Goal: Use online tool/utility: Utilize a website feature to perform a specific function

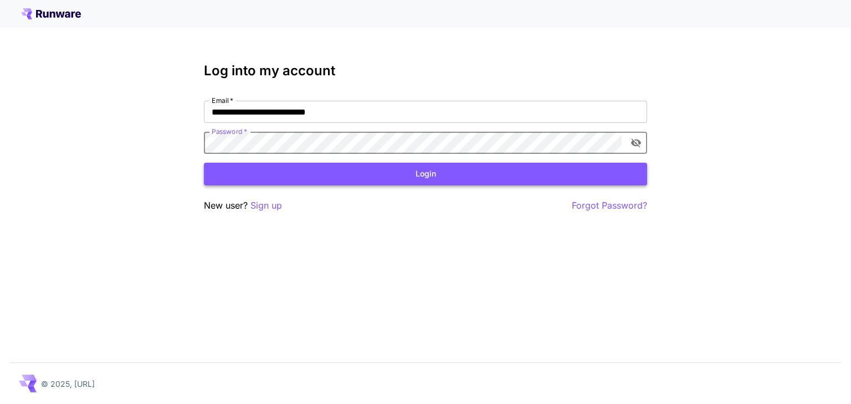
click at [358, 170] on button "Login" at bounding box center [425, 174] width 443 height 23
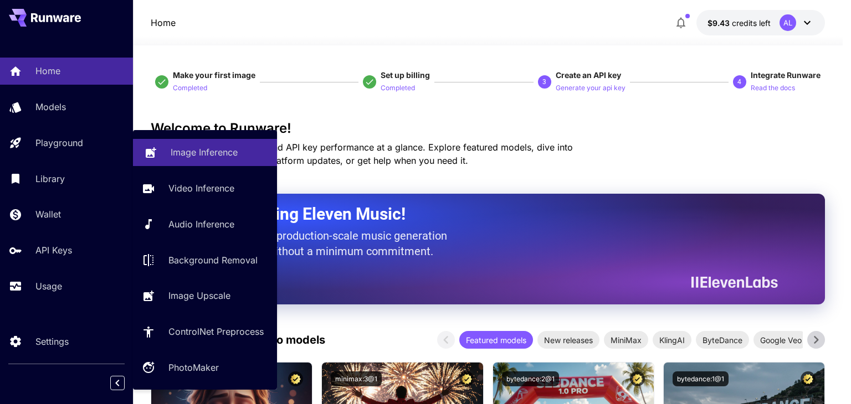
click at [167, 151] on link "Image Inference" at bounding box center [205, 152] width 144 height 27
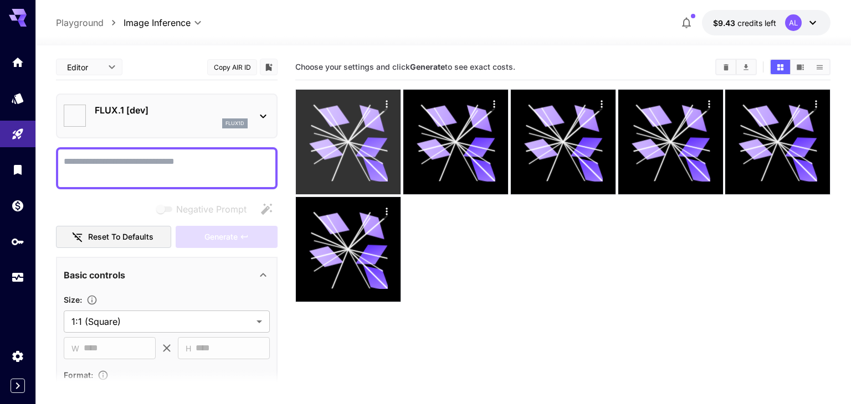
type input "**********"
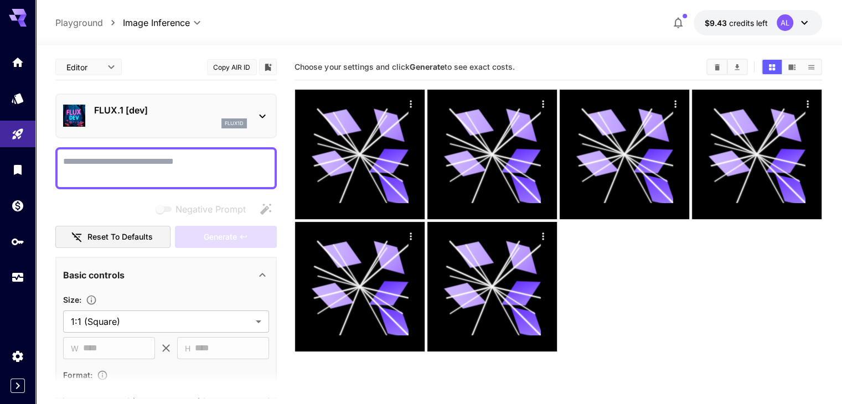
click at [174, 116] on div "FLUX.1 [dev] flux1d" at bounding box center [170, 116] width 153 height 25
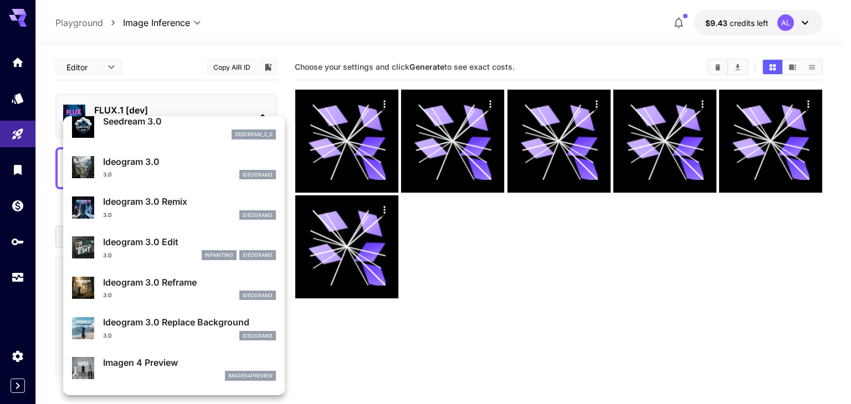
scroll to position [499, 0]
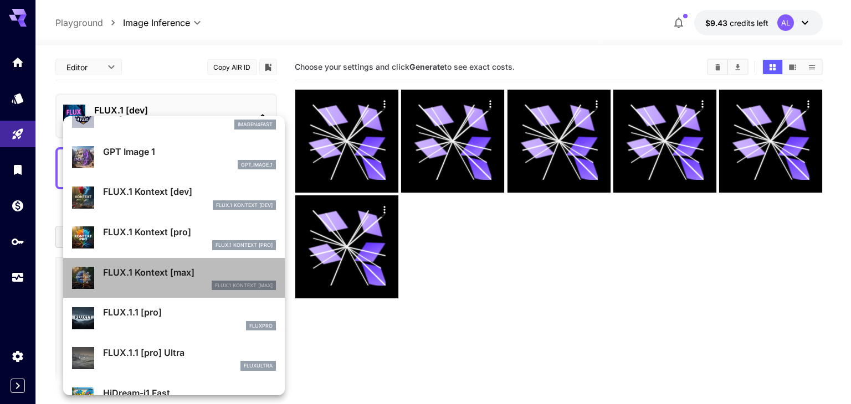
click at [191, 275] on p "FLUX.1 Kontext [max]" at bounding box center [189, 272] width 173 height 13
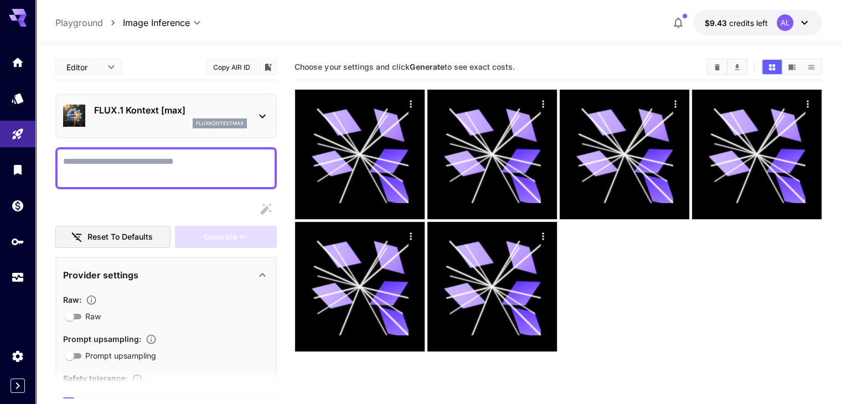
click at [73, 167] on textarea "Raw" at bounding box center [166, 168] width 206 height 27
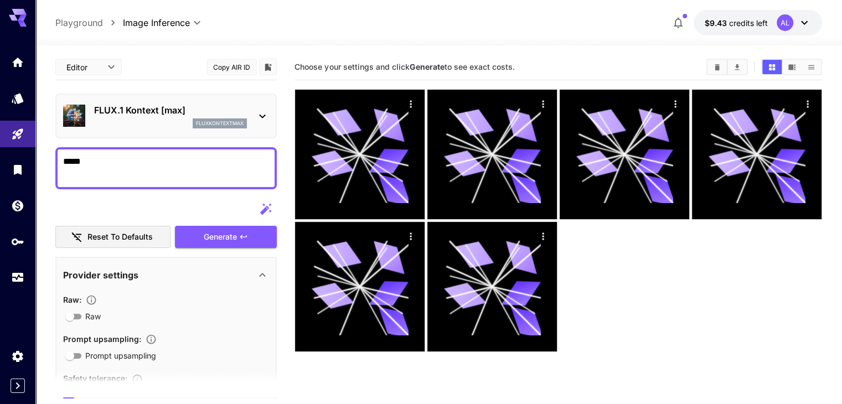
paste textarea "**********"
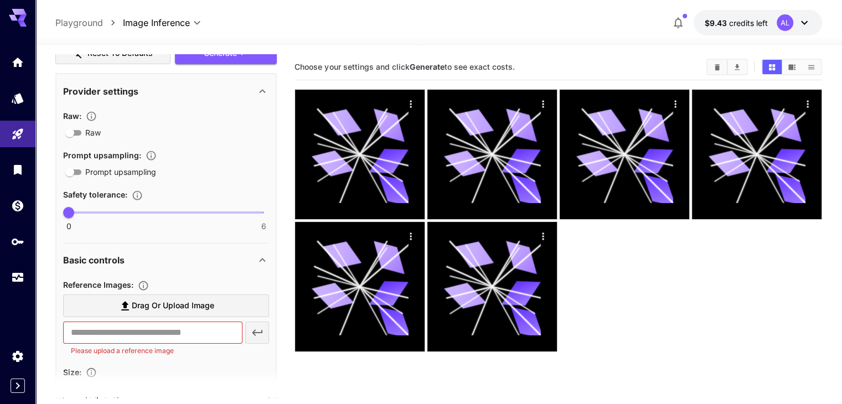
scroll to position [332, 0]
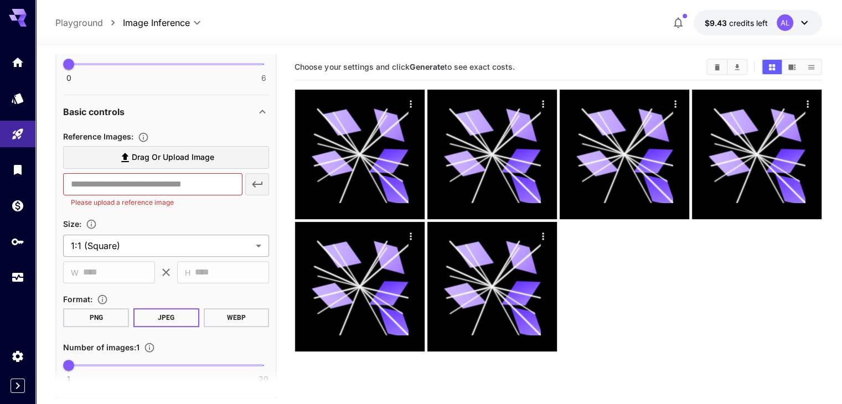
type textarea "**********"
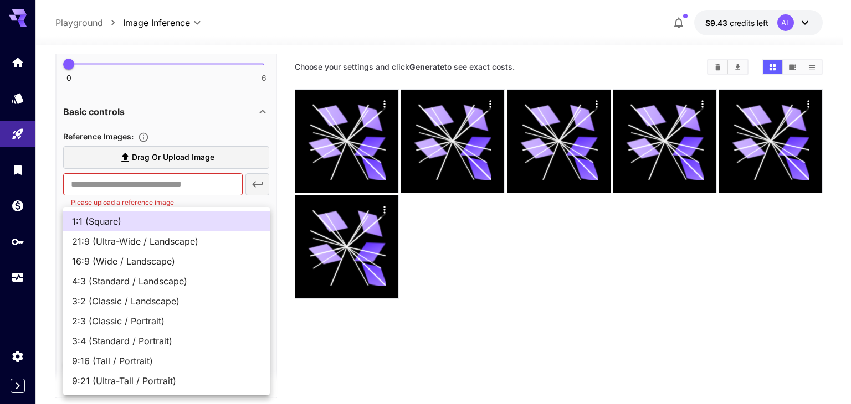
click at [216, 242] on body "**********" at bounding box center [425, 246] width 851 height 492
click at [189, 340] on span "3:4 (Standard / Portrait)" at bounding box center [166, 341] width 189 height 13
type input "**********"
type input "***"
type input "****"
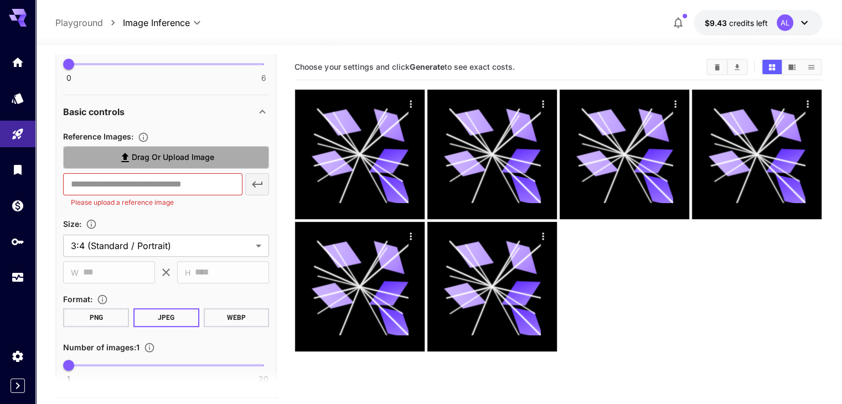
click at [135, 153] on span "Drag or upload image" at bounding box center [173, 158] width 83 height 14
click at [0, 0] on input "Drag or upload image" at bounding box center [0, 0] width 0 height 0
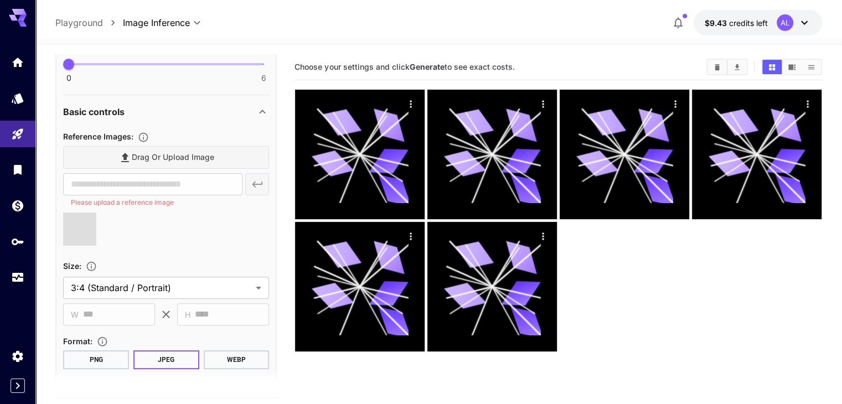
type input "**********"
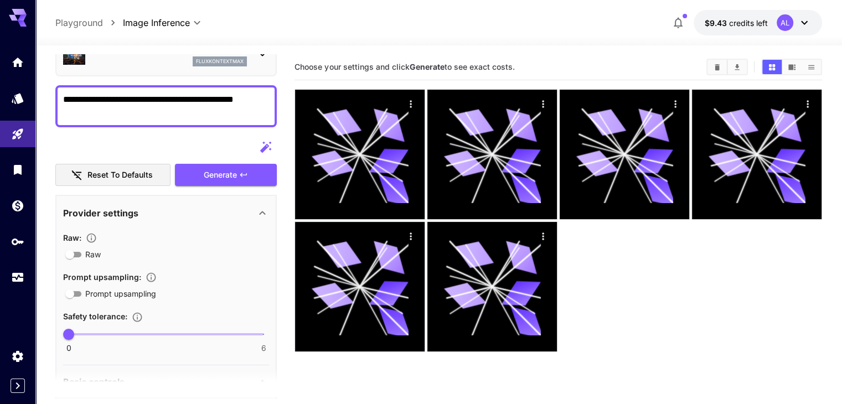
scroll to position [0, 0]
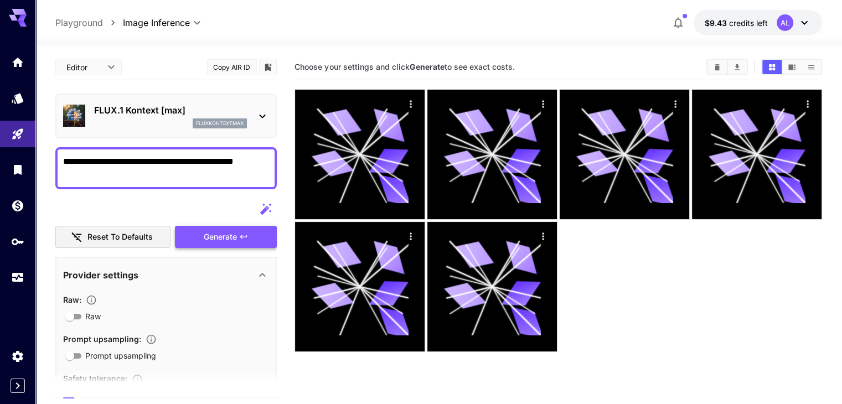
click at [212, 240] on span "Generate" at bounding box center [220, 237] width 33 height 14
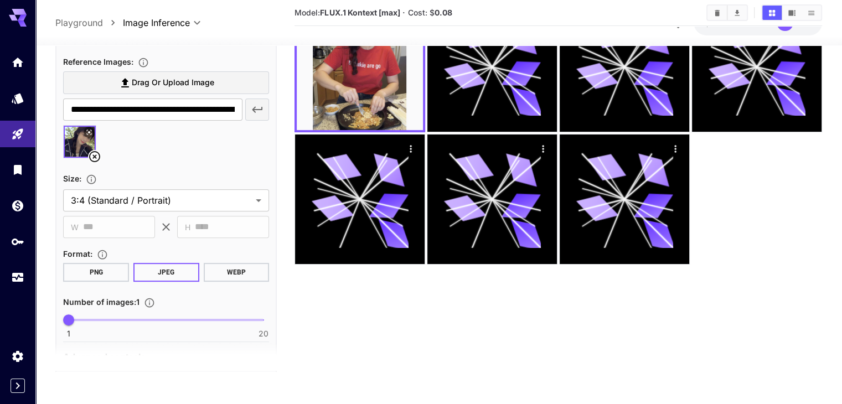
scroll to position [439, 0]
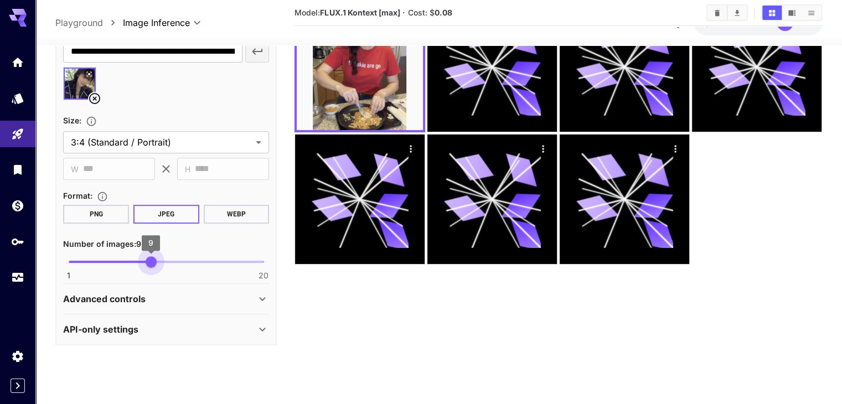
type input "**"
drag, startPoint x: 68, startPoint y: 260, endPoint x: 160, endPoint y: 260, distance: 92.5
click at [160, 260] on span "10" at bounding box center [161, 261] width 11 height 11
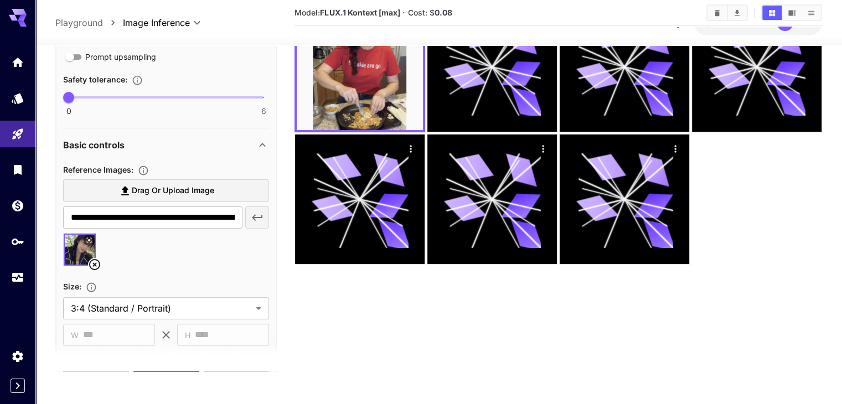
scroll to position [0, 0]
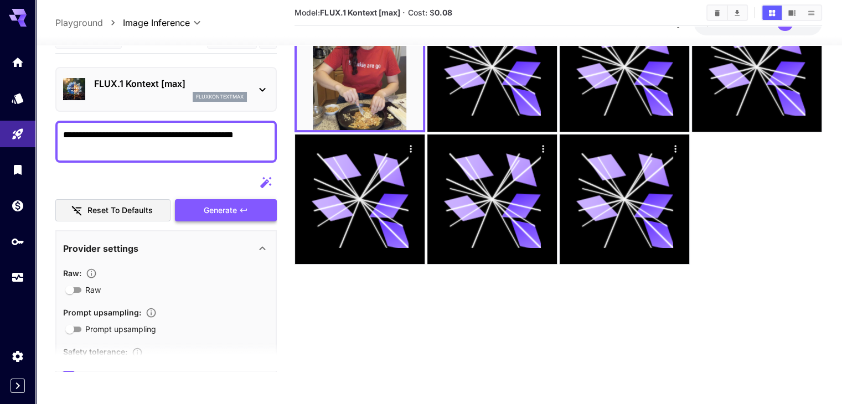
click at [210, 203] on div "Reset to defaults Generate" at bounding box center [166, 196] width 222 height 50
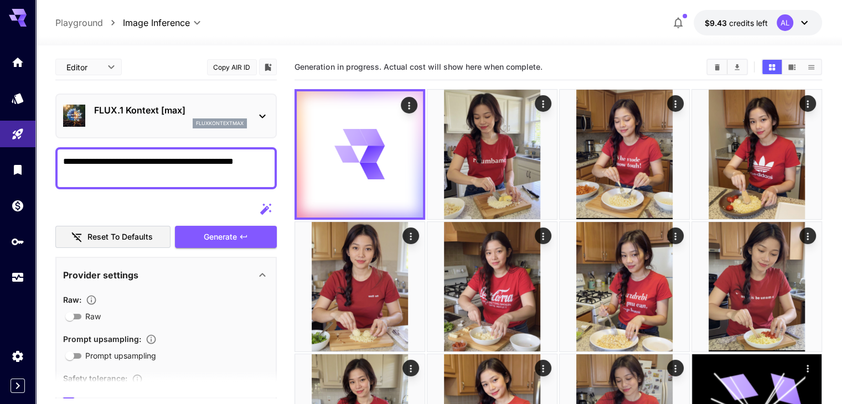
click at [133, 164] on textarea "**********" at bounding box center [166, 168] width 206 height 27
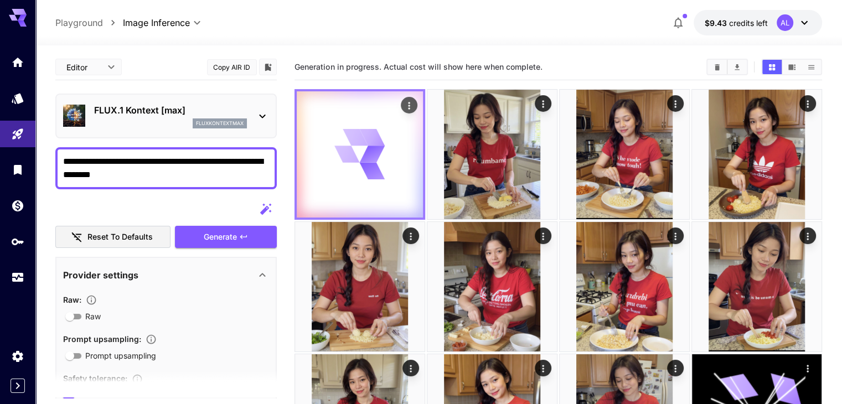
type textarea "**********"
click at [337, 155] on icon at bounding box center [360, 154] width 50 height 50
click at [404, 102] on icon "Actions" at bounding box center [409, 105] width 11 height 11
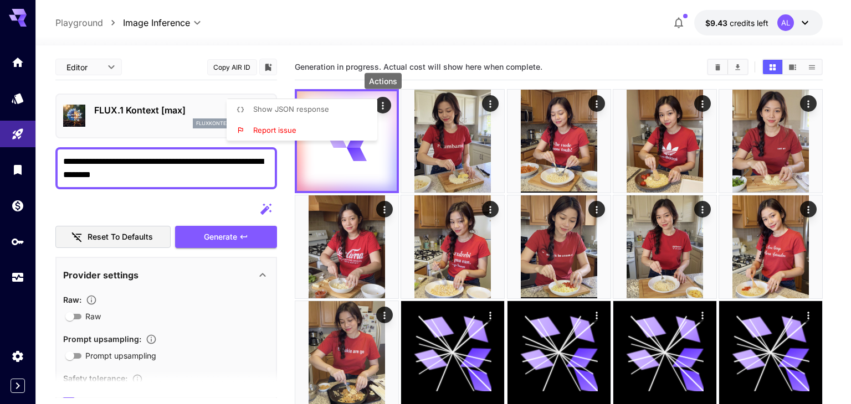
click at [325, 130] on li "Report issue" at bounding box center [305, 130] width 157 height 21
click at [161, 194] on div at bounding box center [425, 202] width 851 height 404
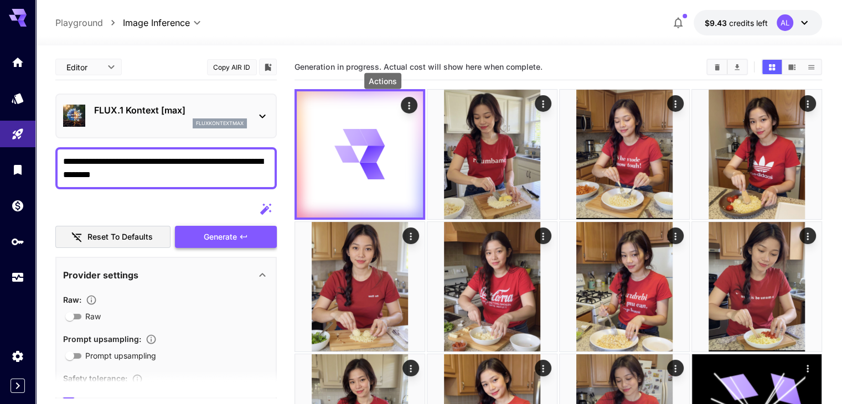
click at [215, 233] on span "Generate" at bounding box center [220, 237] width 33 height 14
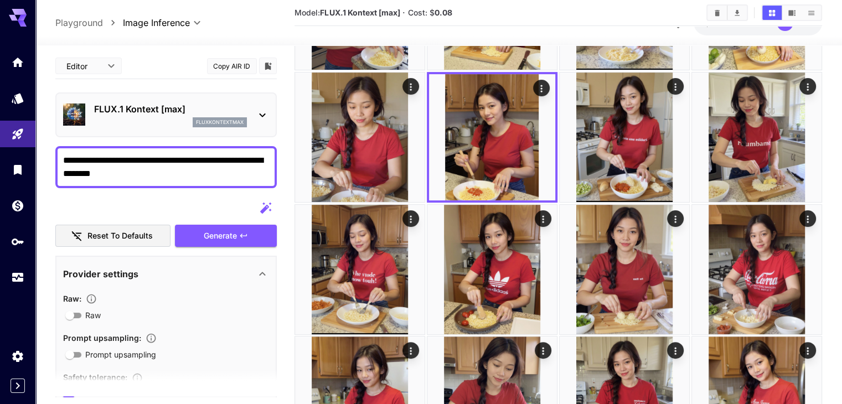
scroll to position [130, 0]
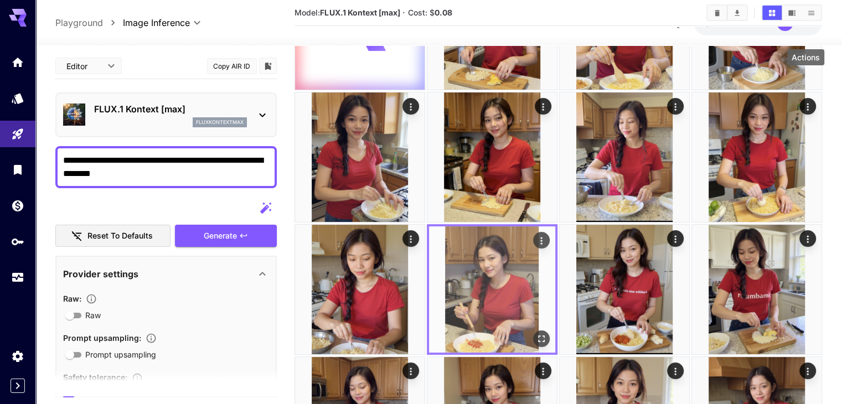
click at [547, 235] on icon "Actions" at bounding box center [541, 240] width 11 height 11
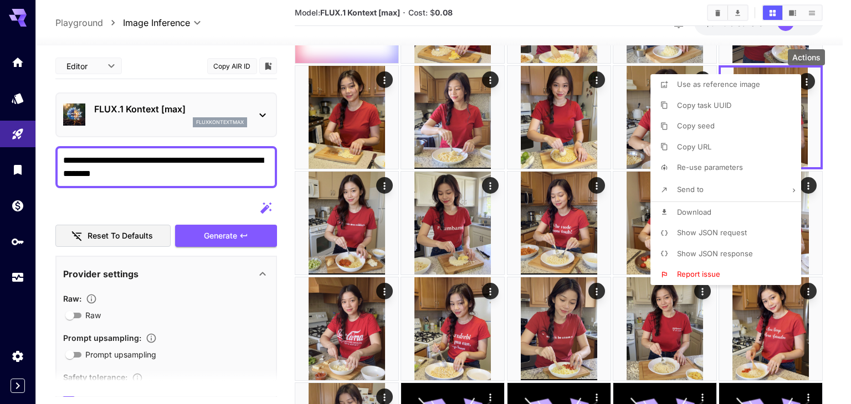
click at [825, 125] on div at bounding box center [425, 202] width 851 height 404
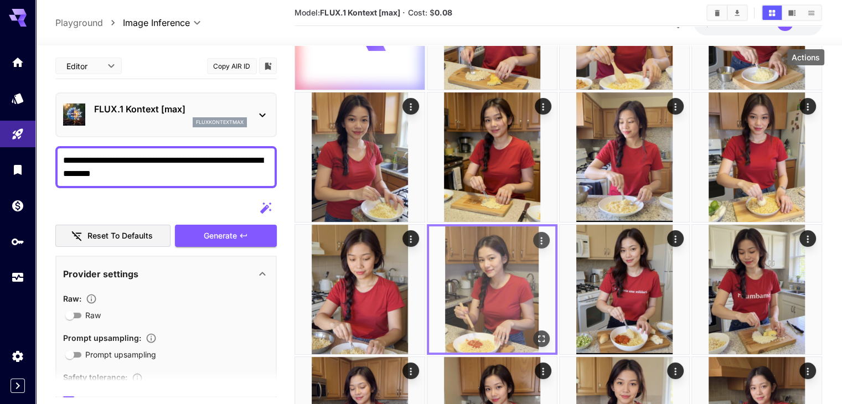
click at [556, 227] on img at bounding box center [492, 290] width 126 height 126
click at [545, 335] on icon "Open in fullscreen" at bounding box center [541, 338] width 7 height 7
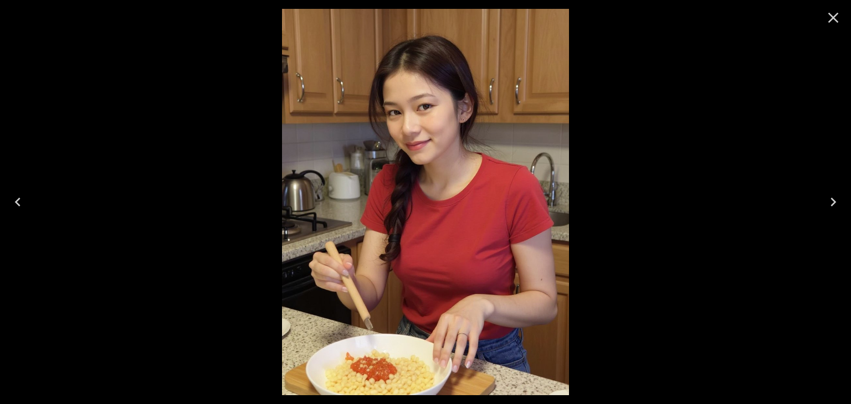
click at [28, 196] on button "Previous" at bounding box center [17, 202] width 35 height 44
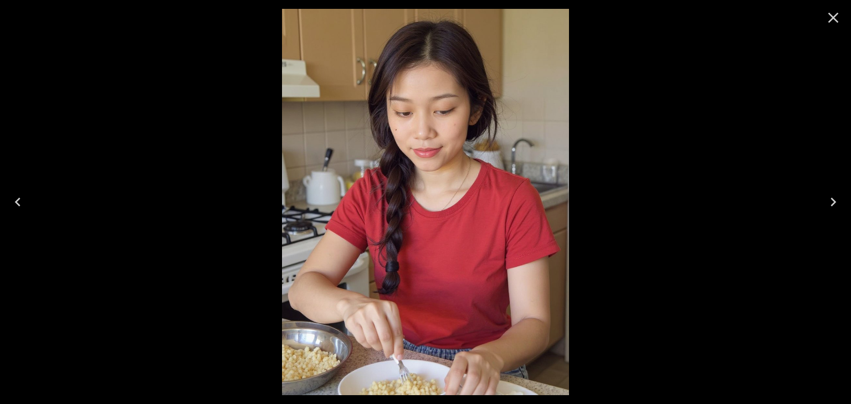
click at [843, 202] on button "Next" at bounding box center [832, 202] width 35 height 44
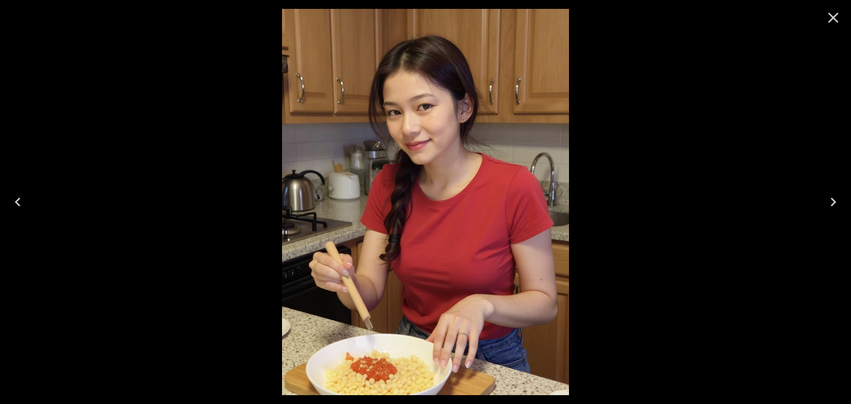
click at [19, 199] on icon "Previous" at bounding box center [18, 202] width 18 height 18
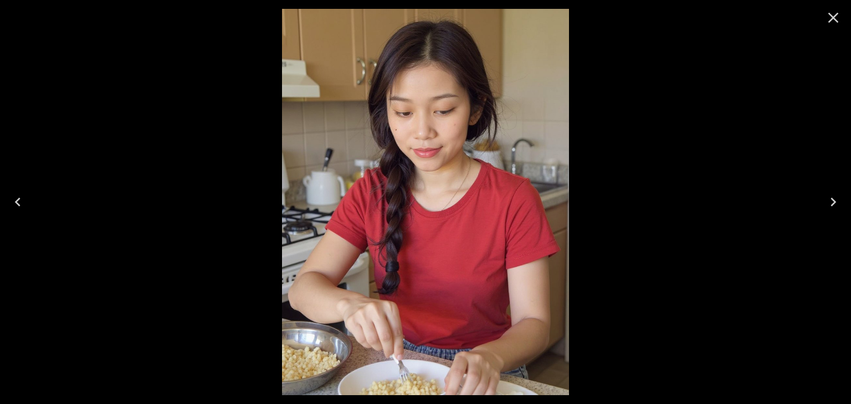
click at [19, 199] on icon "Previous" at bounding box center [18, 202] width 18 height 18
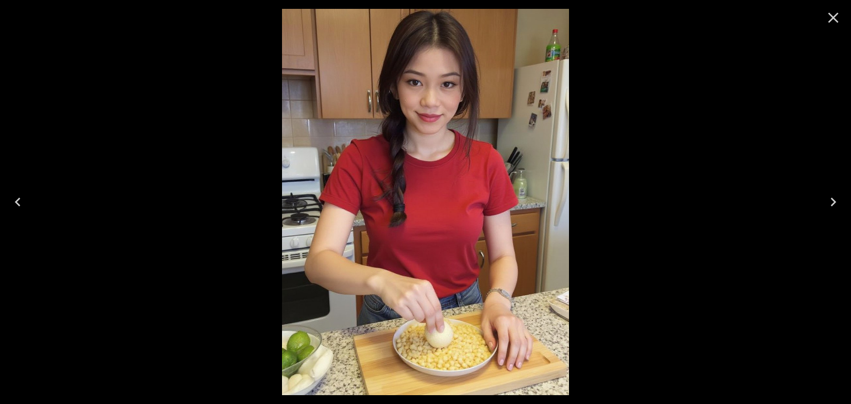
click at [25, 222] on button "Previous" at bounding box center [17, 202] width 35 height 44
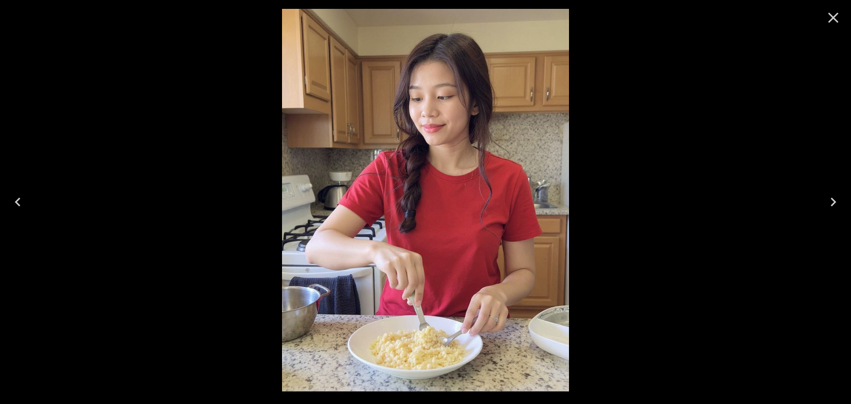
click at [13, 205] on icon "Previous" at bounding box center [18, 202] width 18 height 18
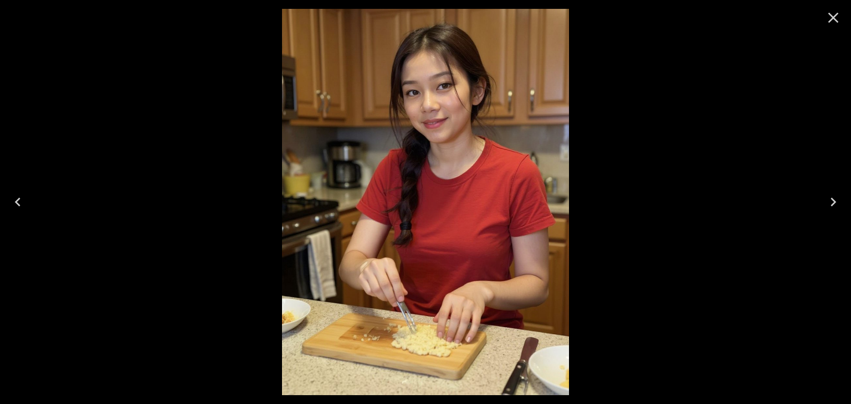
click at [19, 195] on icon "Previous" at bounding box center [18, 202] width 18 height 18
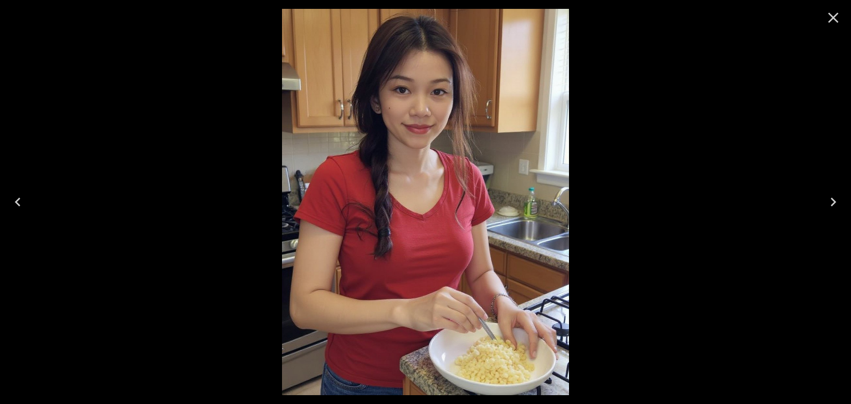
click at [21, 201] on icon "Previous" at bounding box center [18, 202] width 18 height 18
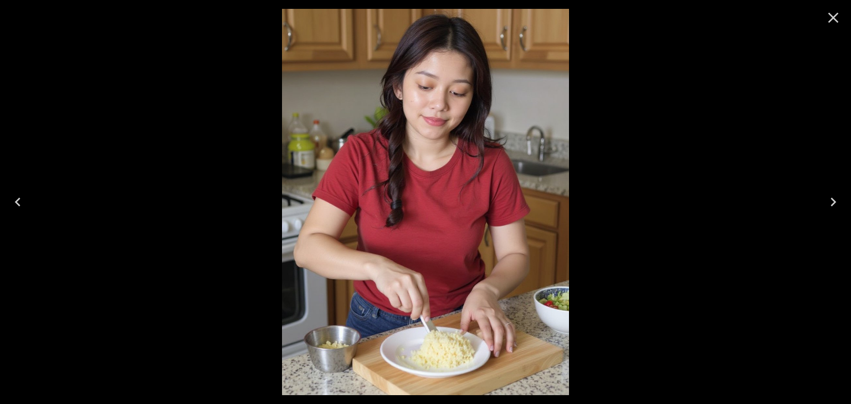
click at [0, 218] on button "Previous" at bounding box center [17, 202] width 35 height 44
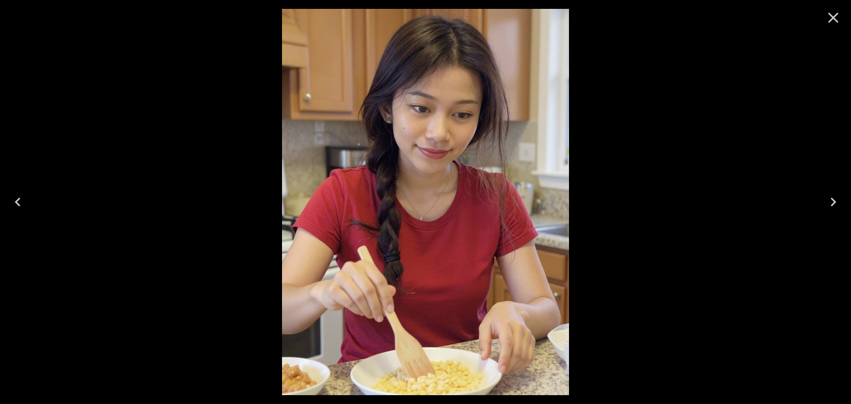
click at [23, 211] on button "Previous" at bounding box center [17, 202] width 35 height 44
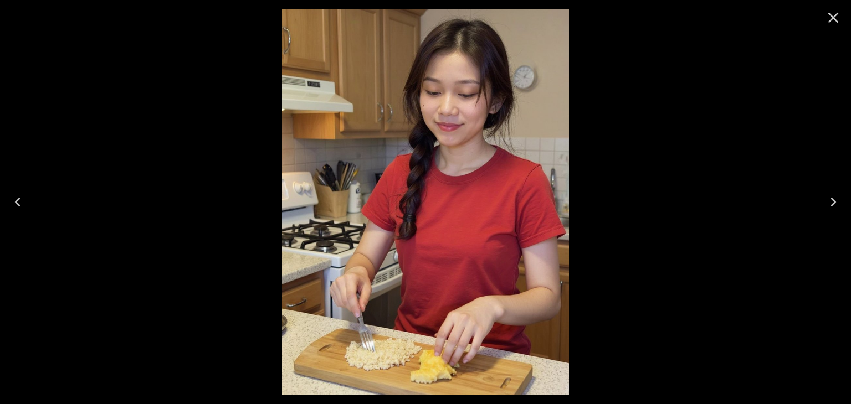
click at [0, 200] on button "Previous" at bounding box center [17, 202] width 35 height 44
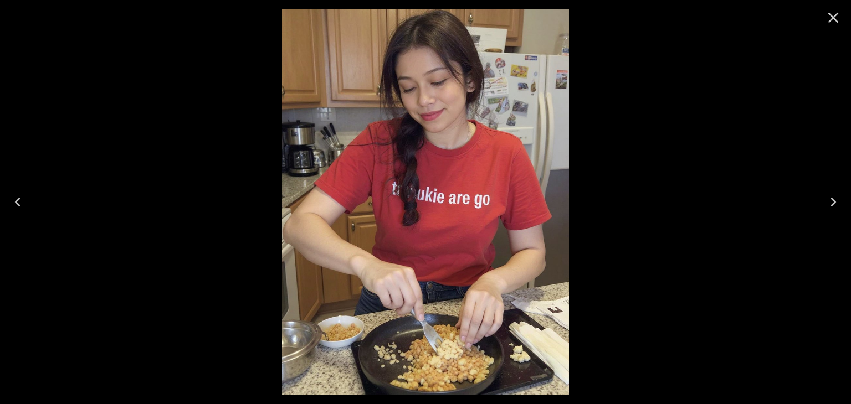
click at [15, 202] on icon "Previous" at bounding box center [18, 202] width 18 height 18
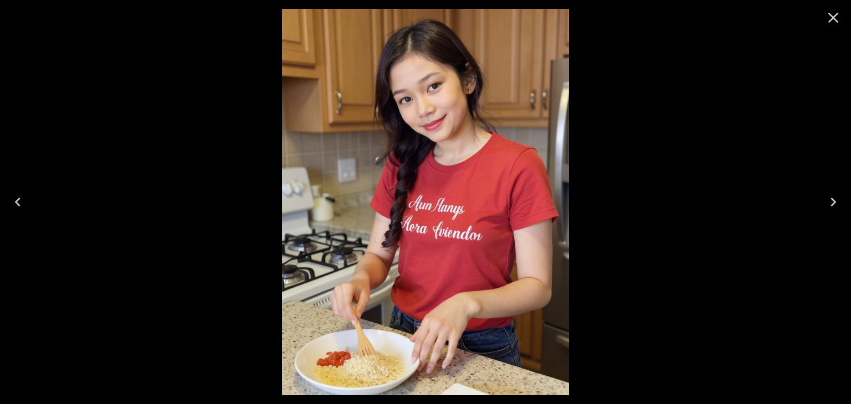
click at [15, 202] on icon "Previous" at bounding box center [18, 202] width 18 height 18
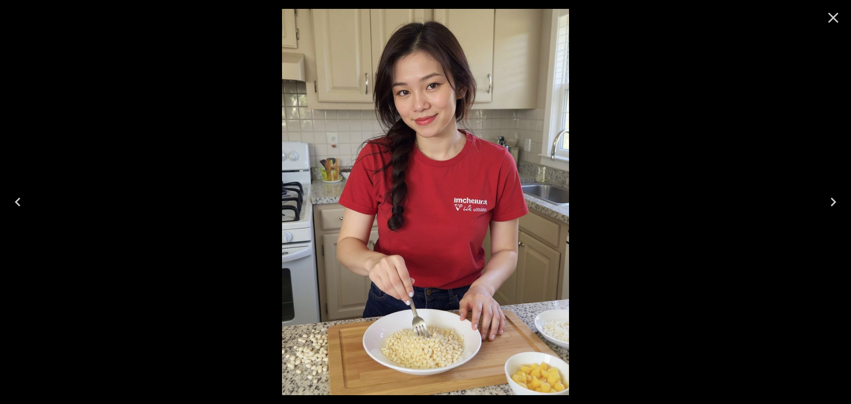
click at [15, 202] on icon "Previous" at bounding box center [18, 202] width 18 height 18
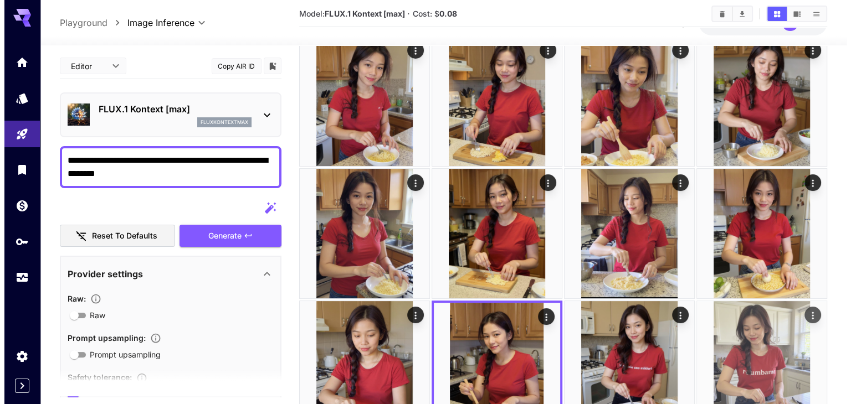
scroll to position [0, 0]
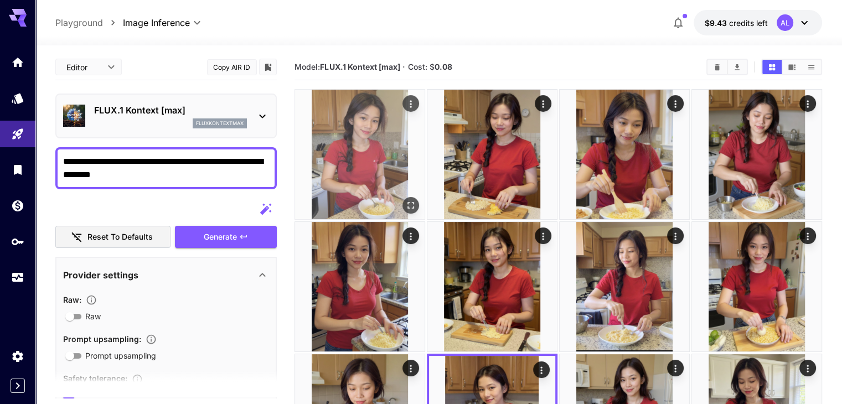
click at [339, 171] on img at bounding box center [360, 155] width 130 height 130
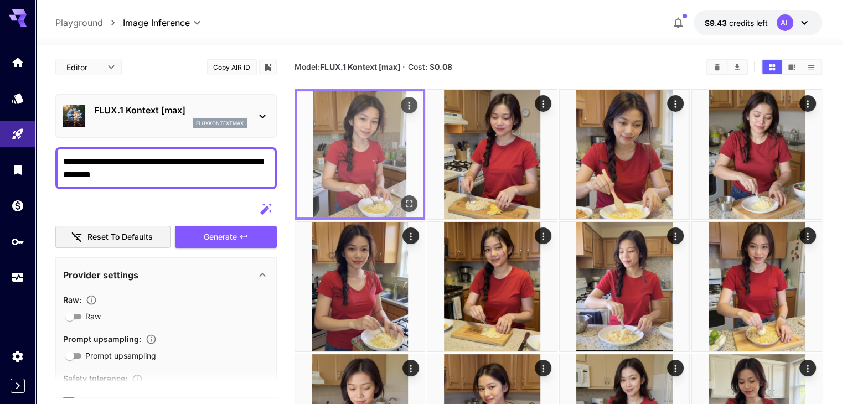
click at [342, 153] on img at bounding box center [360, 154] width 126 height 126
click at [401, 196] on button "Open in fullscreen" at bounding box center [409, 204] width 17 height 17
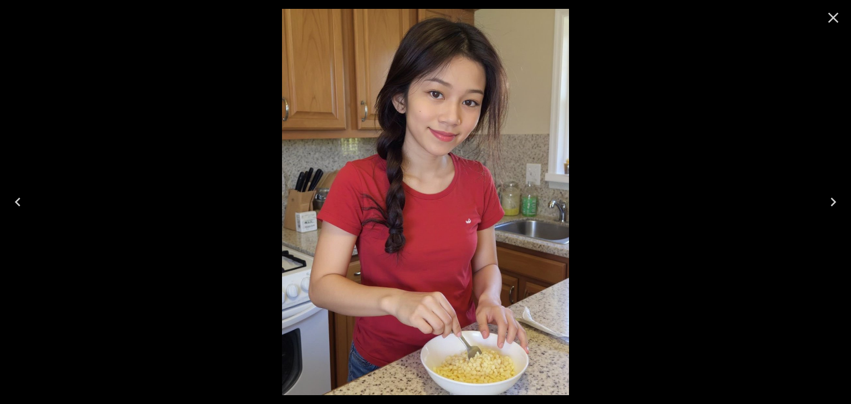
click at [815, 203] on button "Next" at bounding box center [832, 202] width 35 height 44
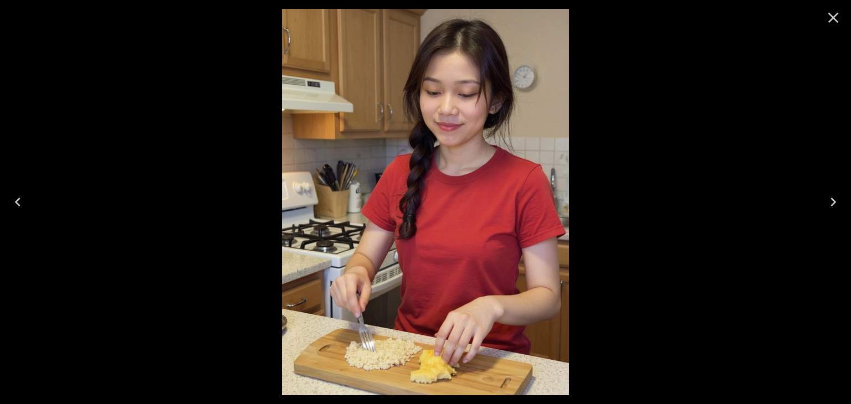
click at [850, 209] on button "Next" at bounding box center [832, 202] width 35 height 44
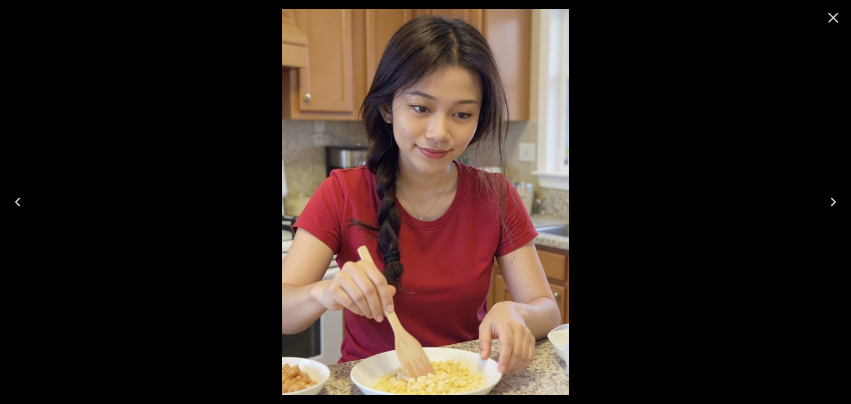
click at [850, 209] on button "Next" at bounding box center [832, 202] width 35 height 44
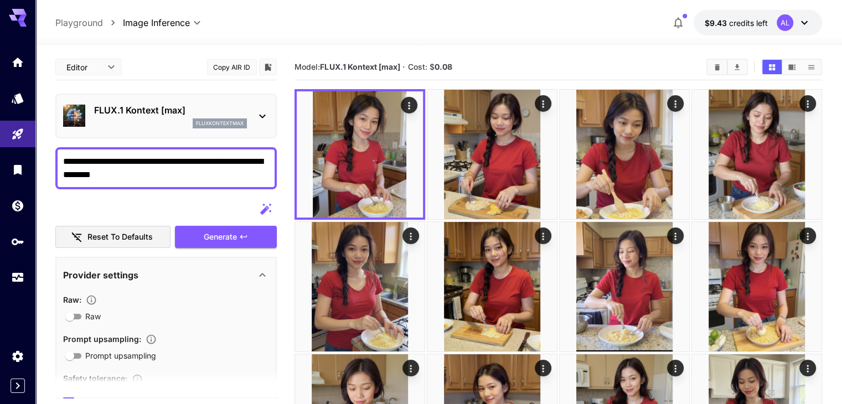
drag, startPoint x: 141, startPoint y: 173, endPoint x: 126, endPoint y: 176, distance: 15.2
click at [126, 176] on textarea "**********" at bounding box center [166, 168] width 206 height 27
drag, startPoint x: 124, startPoint y: 176, endPoint x: 54, endPoint y: 172, distance: 69.9
paste textarea "**"
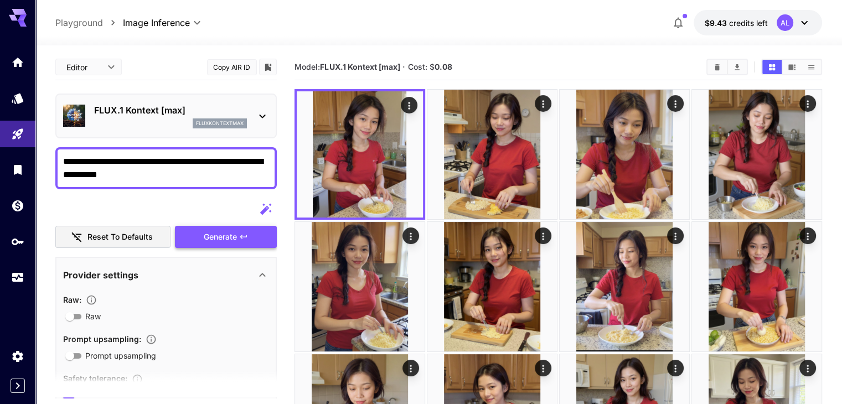
type textarea "**********"
click at [239, 237] on button "Generate" at bounding box center [226, 237] width 102 height 23
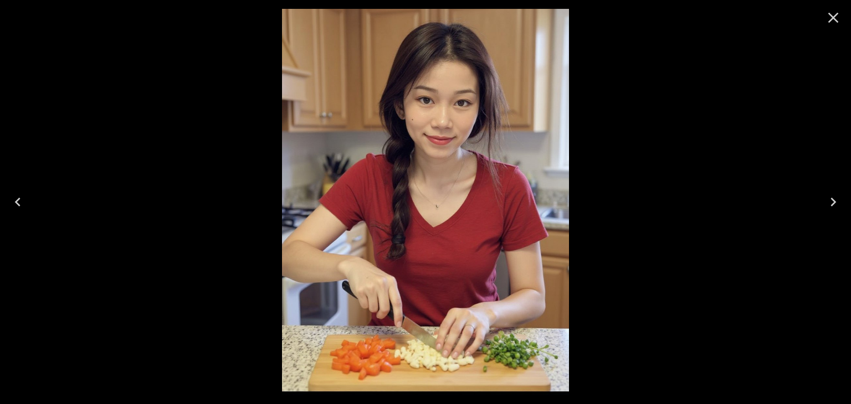
click at [31, 198] on button "Previous" at bounding box center [17, 202] width 35 height 44
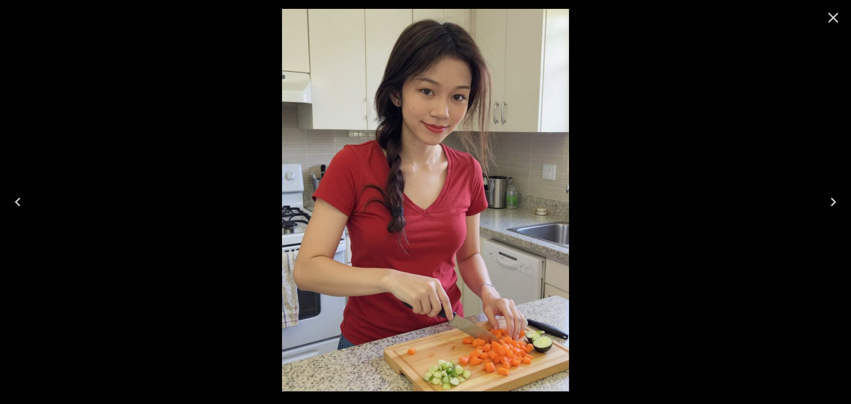
click at [6, 215] on button "Previous" at bounding box center [17, 202] width 35 height 44
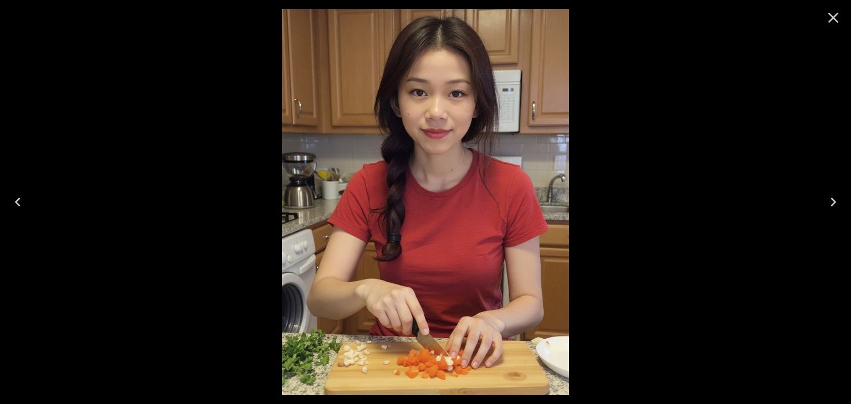
click at [16, 202] on icon "Previous" at bounding box center [18, 202] width 18 height 18
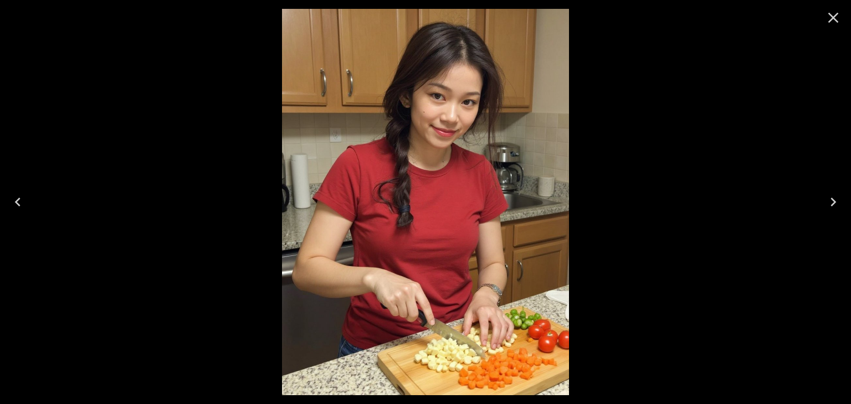
click at [3, 198] on button "Previous" at bounding box center [17, 202] width 35 height 44
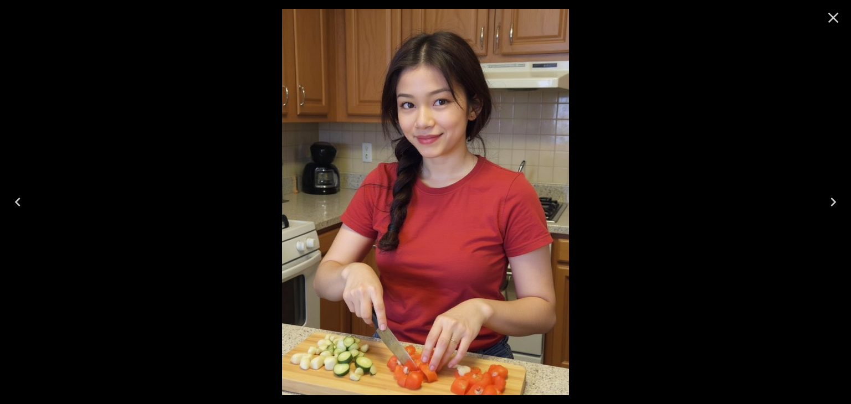
click at [27, 215] on button "Previous" at bounding box center [17, 202] width 35 height 44
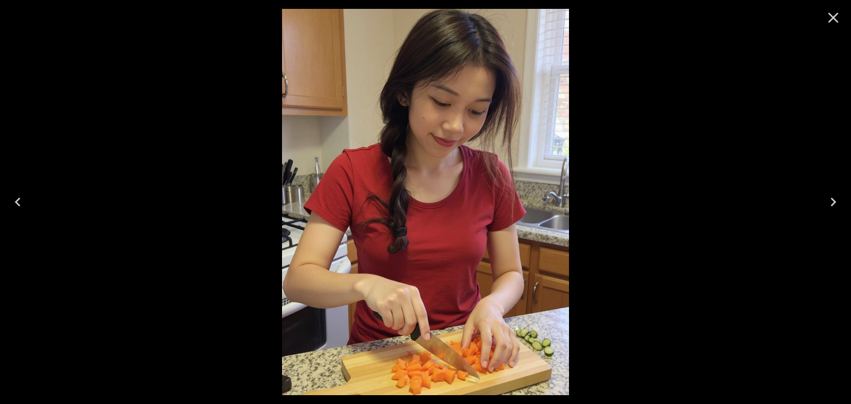
click at [18, 199] on icon "Previous" at bounding box center [18, 202] width 18 height 18
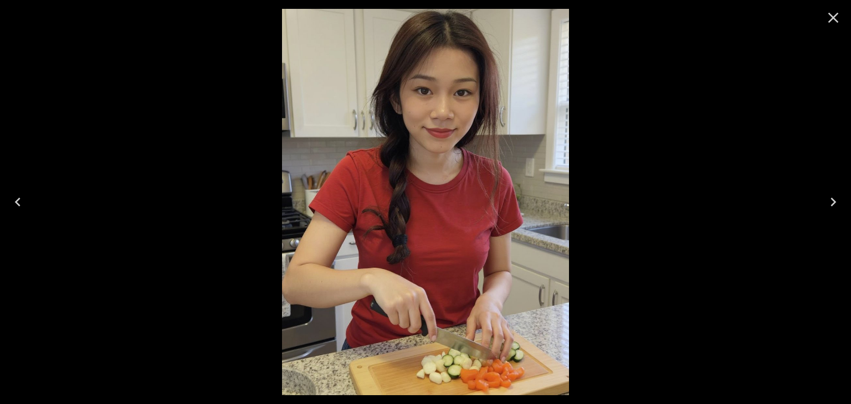
click at [10, 209] on icon "Previous" at bounding box center [18, 202] width 18 height 18
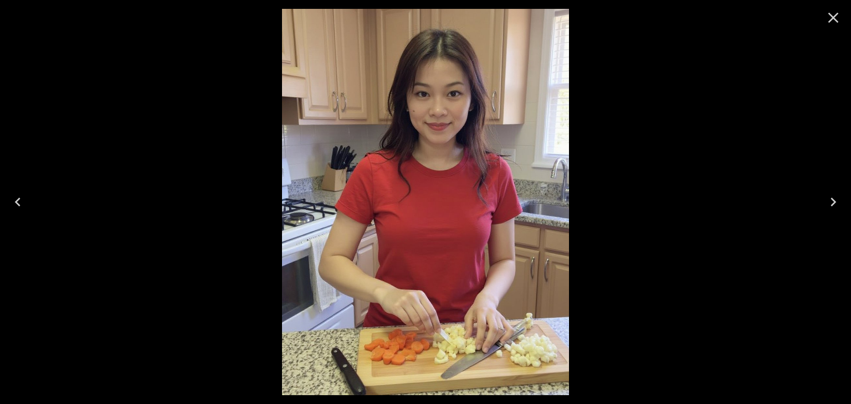
click at [0, 193] on button "Previous" at bounding box center [17, 202] width 35 height 44
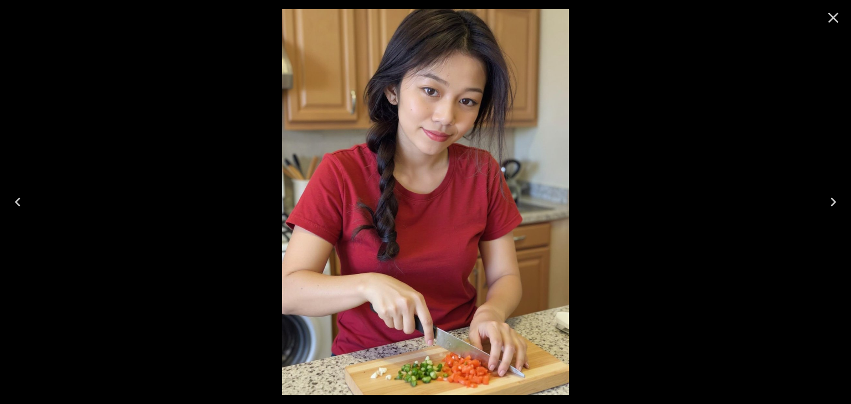
click at [11, 217] on button "Previous" at bounding box center [17, 202] width 35 height 44
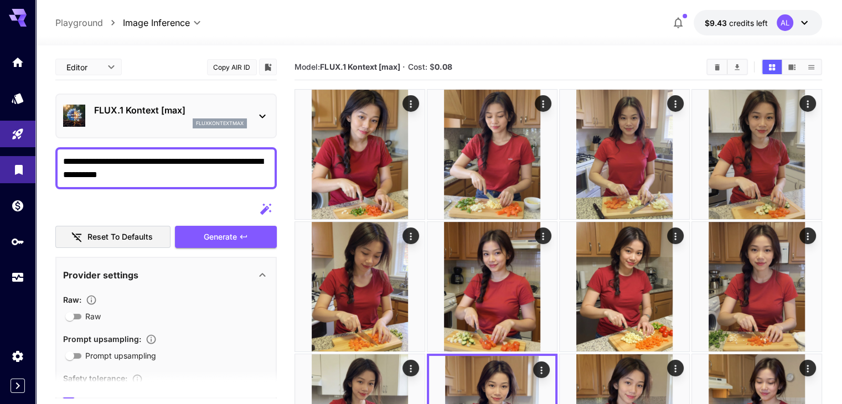
drag, startPoint x: 149, startPoint y: 176, endPoint x: 14, endPoint y: 160, distance: 135.6
paste textarea "**********"
click at [211, 232] on span "Generate" at bounding box center [220, 237] width 33 height 14
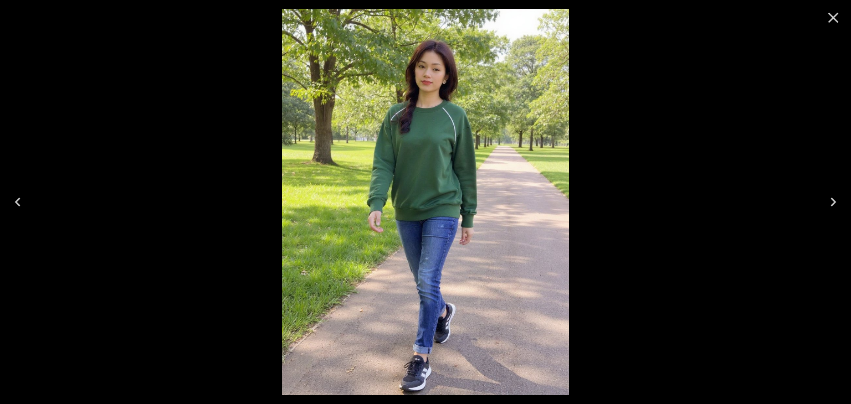
click at [22, 195] on icon "Previous" at bounding box center [18, 202] width 18 height 18
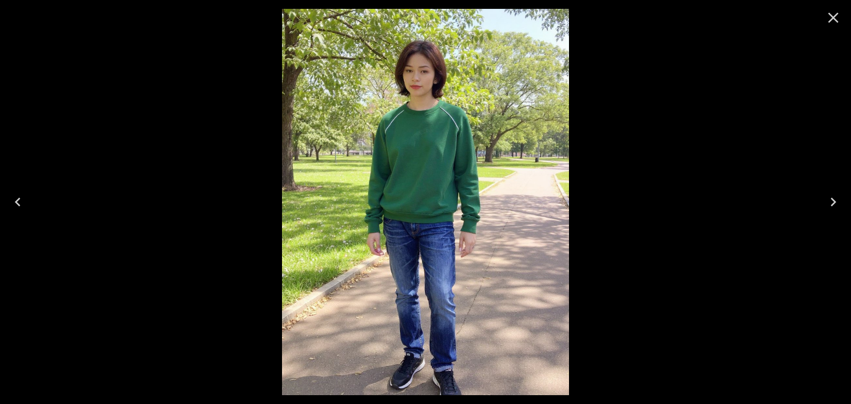
click at [22, 195] on icon "Previous" at bounding box center [18, 202] width 18 height 18
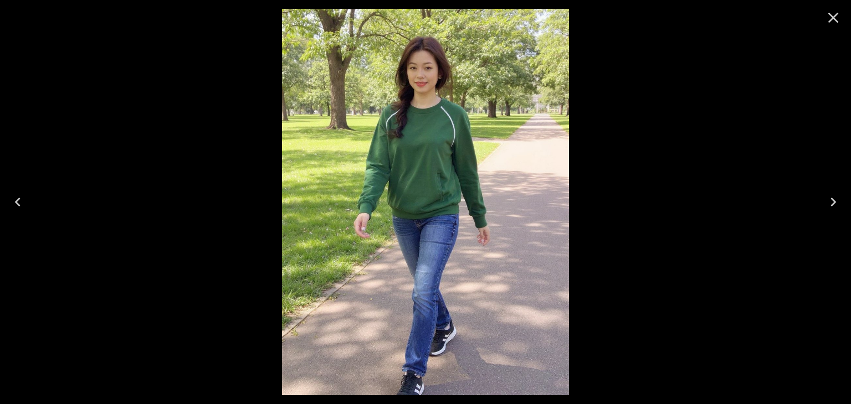
click at [22, 195] on icon "Previous" at bounding box center [18, 202] width 18 height 18
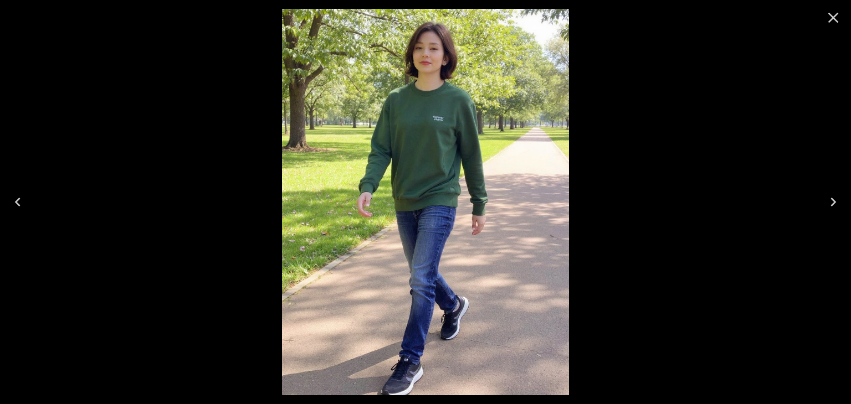
click at [22, 195] on icon "Previous" at bounding box center [18, 202] width 18 height 18
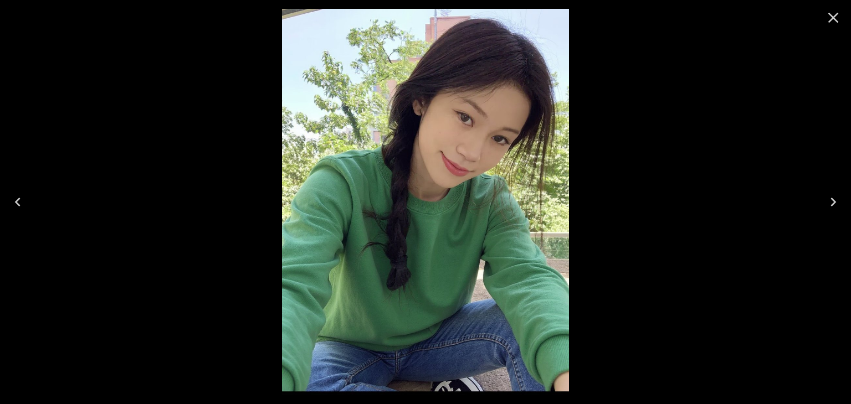
click at [22, 195] on icon "Previous" at bounding box center [18, 202] width 18 height 18
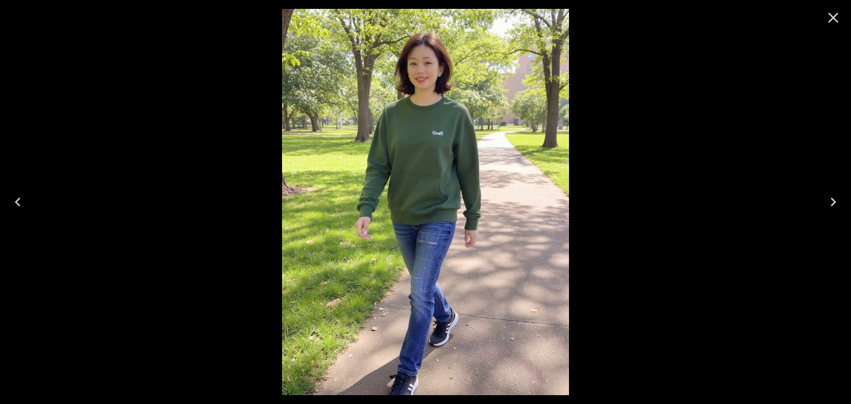
click at [22, 195] on icon "Previous" at bounding box center [18, 202] width 18 height 18
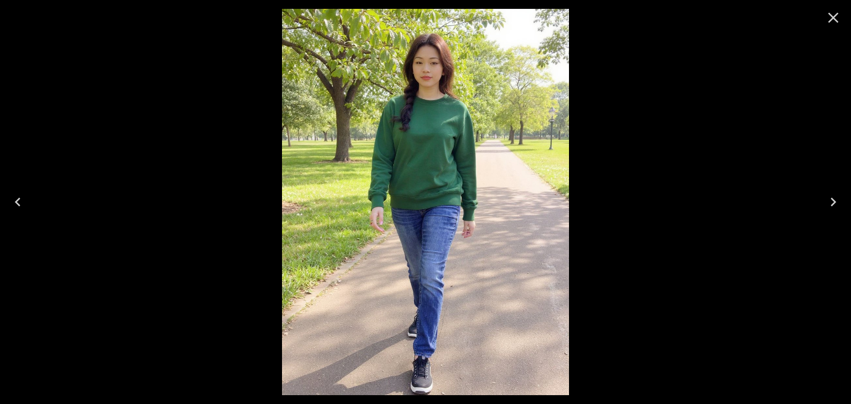
click at [22, 195] on icon "Previous" at bounding box center [18, 202] width 18 height 18
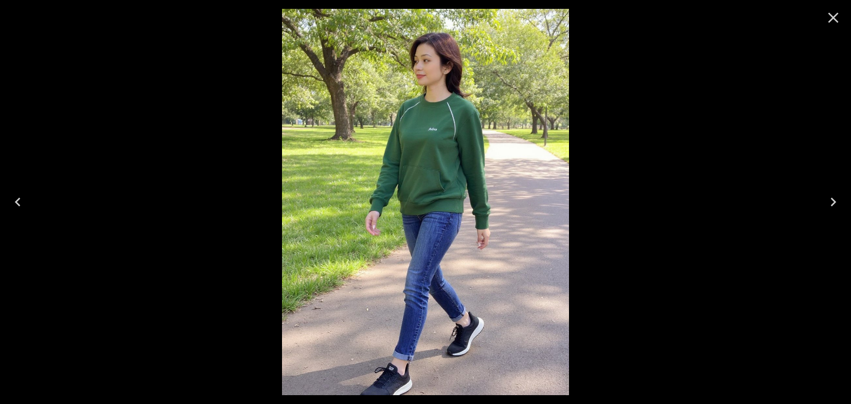
click at [22, 195] on icon "Previous" at bounding box center [18, 202] width 18 height 18
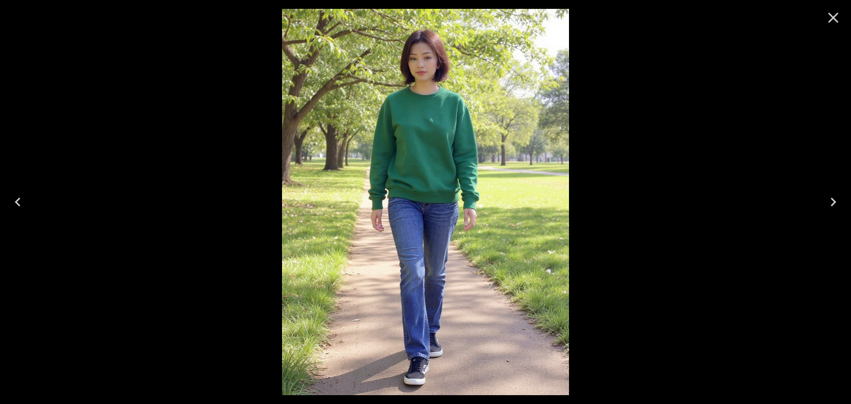
click at [22, 195] on icon "Previous" at bounding box center [18, 202] width 18 height 18
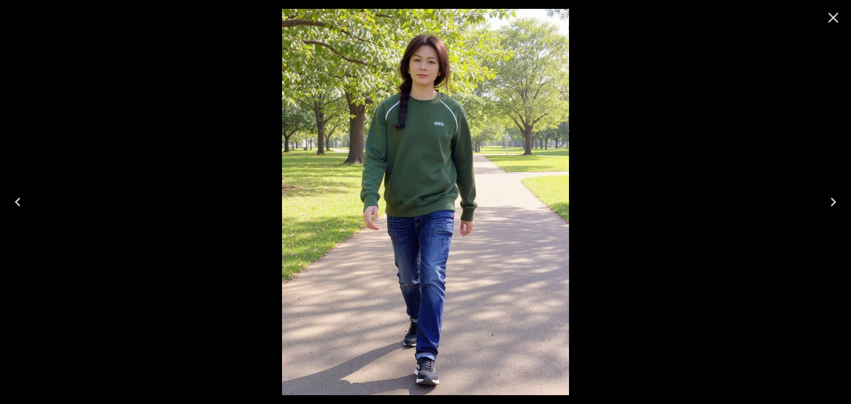
click at [22, 195] on icon "Previous" at bounding box center [18, 202] width 18 height 18
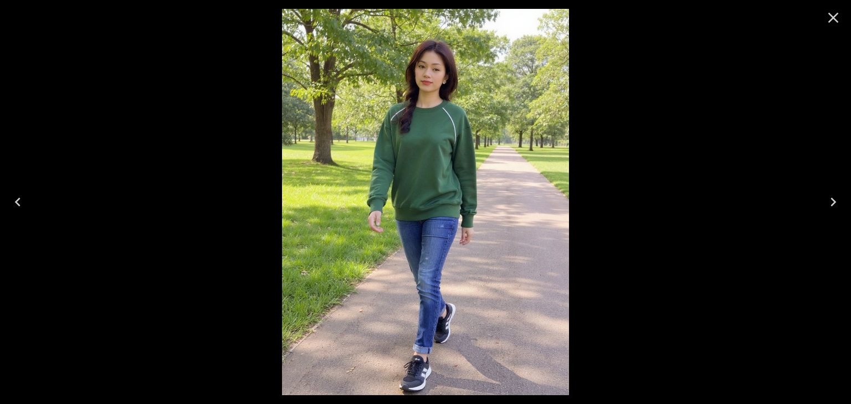
click at [31, 202] on button "Previous" at bounding box center [17, 202] width 35 height 44
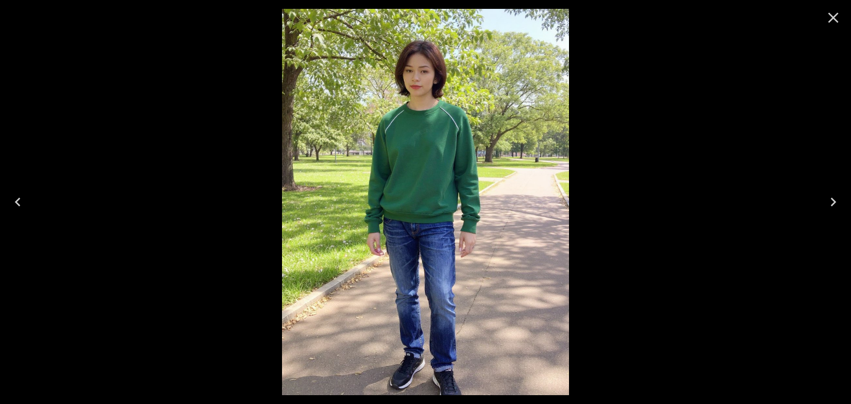
click at [31, 201] on button "Previous" at bounding box center [17, 202] width 35 height 44
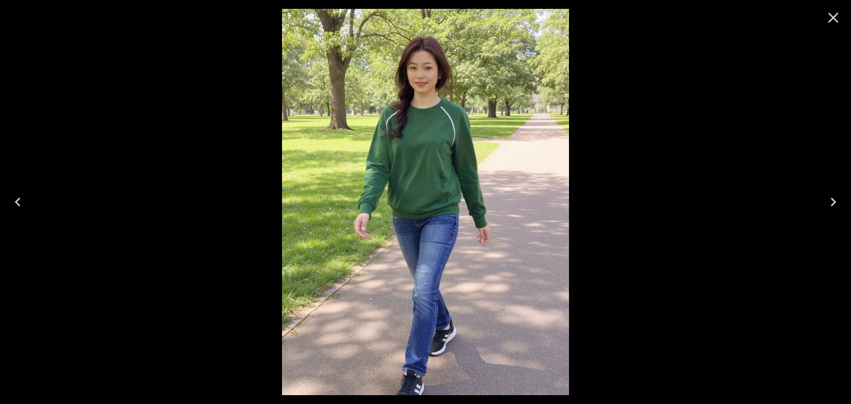
click at [20, 199] on icon "Previous" at bounding box center [18, 202] width 18 height 18
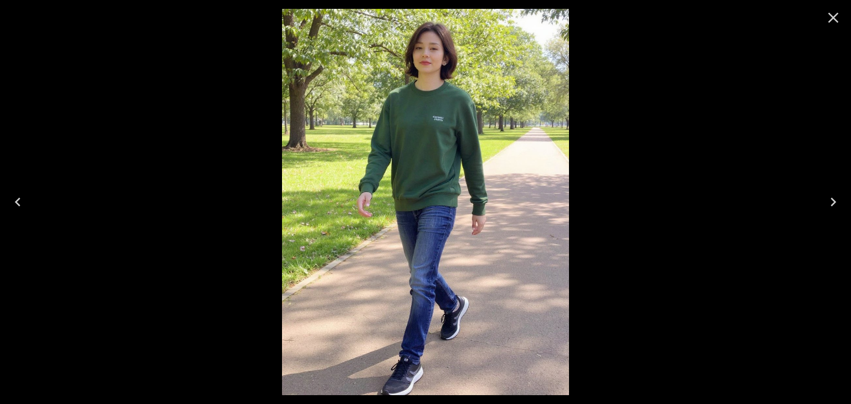
click at [20, 199] on icon "Previous" at bounding box center [18, 202] width 18 height 18
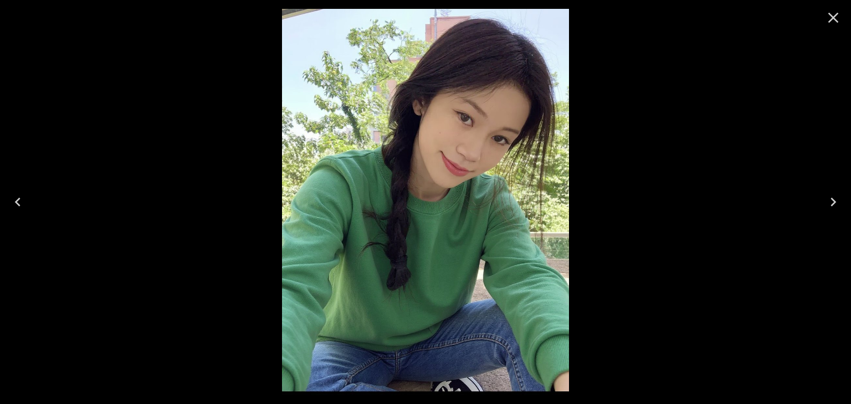
click at [42, 189] on div at bounding box center [425, 202] width 851 height 404
click at [19, 203] on icon "Previous" at bounding box center [18, 202] width 18 height 18
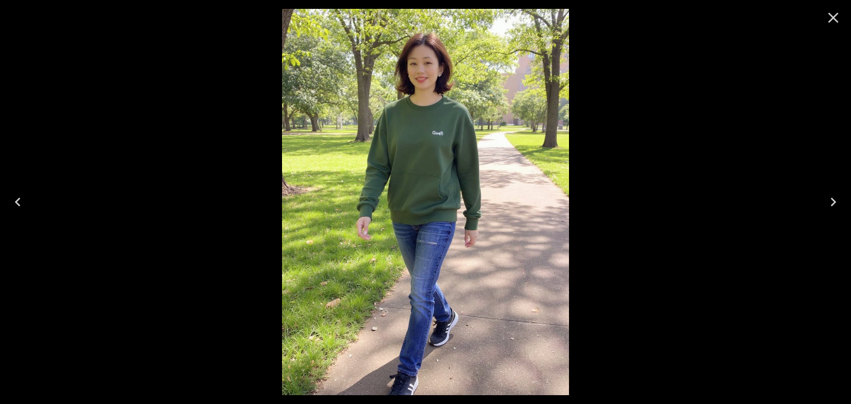
click at [20, 204] on icon "Previous" at bounding box center [18, 202] width 18 height 18
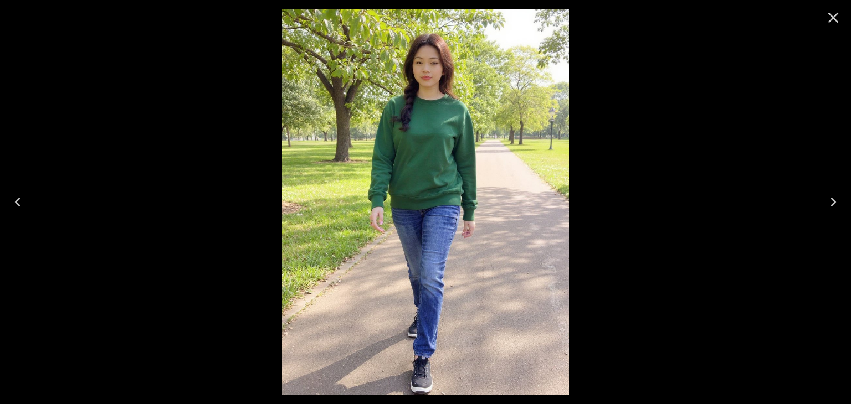
click at [15, 199] on icon "Previous" at bounding box center [18, 202] width 18 height 18
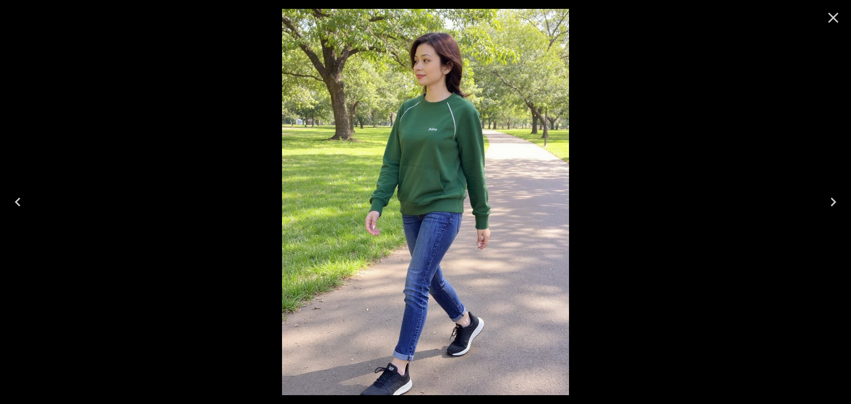
click at [15, 199] on icon "Previous" at bounding box center [18, 202] width 18 height 18
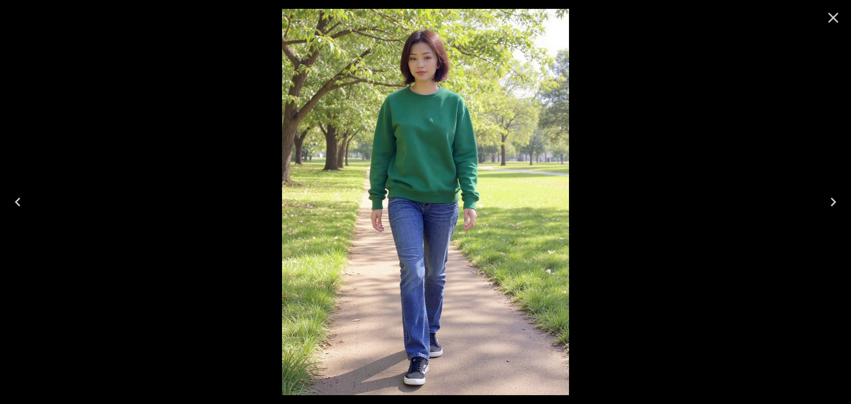
click at [15, 199] on icon "Previous" at bounding box center [18, 202] width 18 height 18
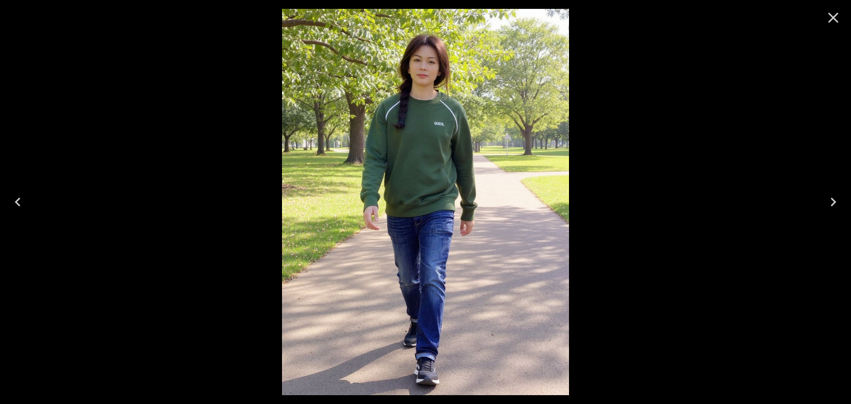
click at [15, 199] on icon "Previous" at bounding box center [18, 202] width 18 height 18
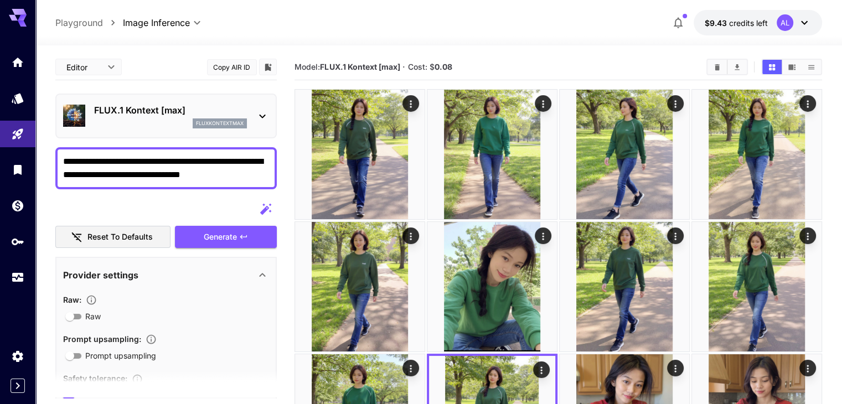
click at [234, 173] on textarea "**********" at bounding box center [166, 168] width 206 height 27
drag, startPoint x: 128, startPoint y: 158, endPoint x: 45, endPoint y: 160, distance: 83.1
paste textarea "*"
click at [218, 234] on span "Generate" at bounding box center [220, 237] width 33 height 14
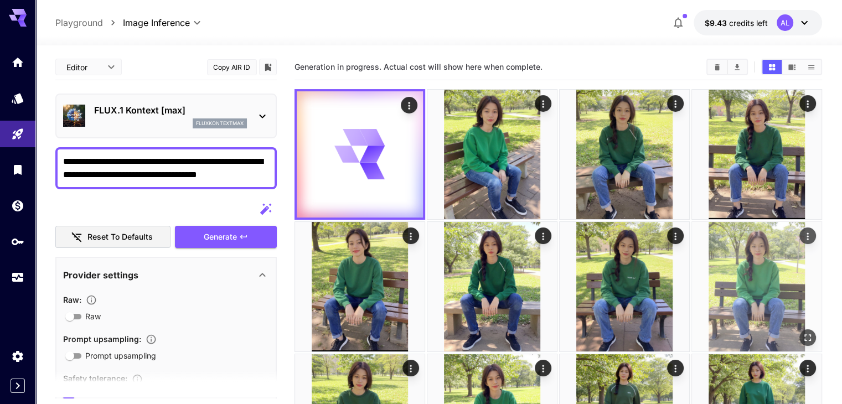
click at [692, 263] on img at bounding box center [757, 287] width 130 height 130
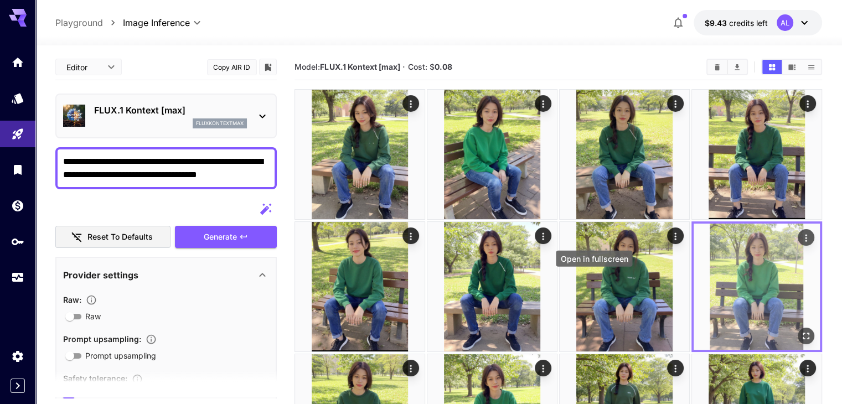
click at [798, 328] on button "Open in fullscreen" at bounding box center [806, 336] width 17 height 17
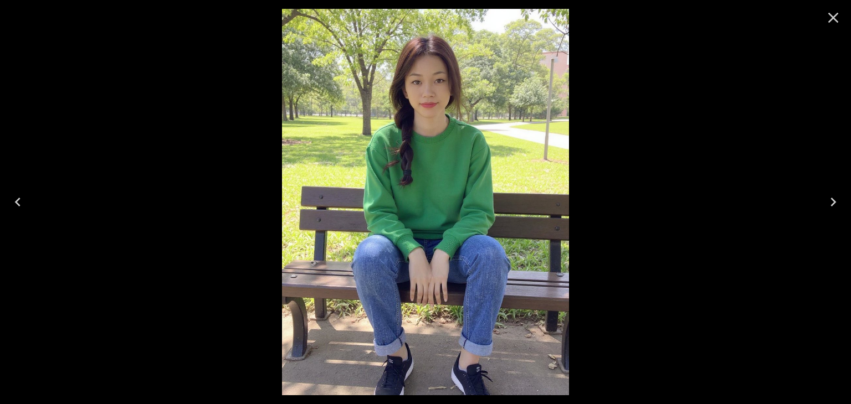
click at [19, 207] on icon "Previous" at bounding box center [18, 202] width 18 height 18
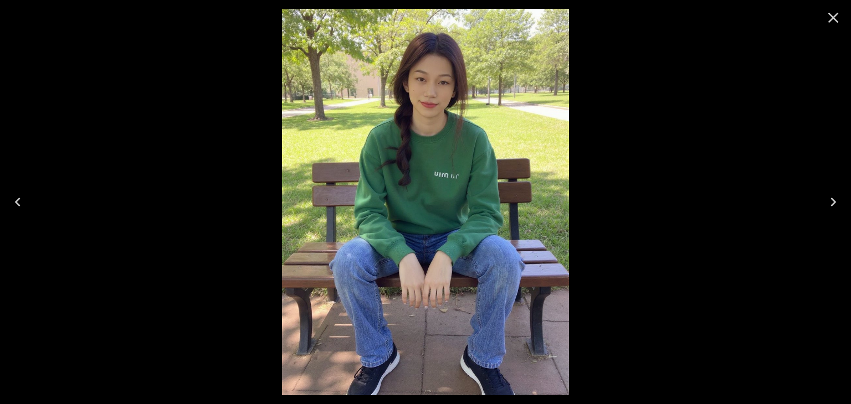
click at [19, 207] on icon "Previous" at bounding box center [18, 202] width 18 height 18
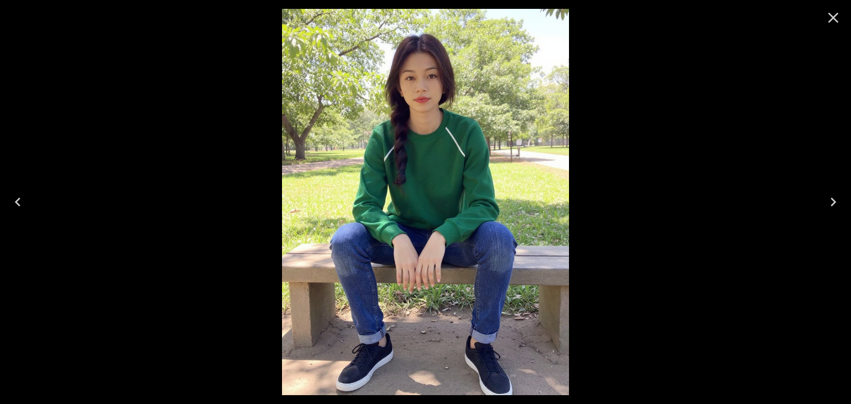
click at [19, 207] on icon "Previous" at bounding box center [18, 202] width 18 height 18
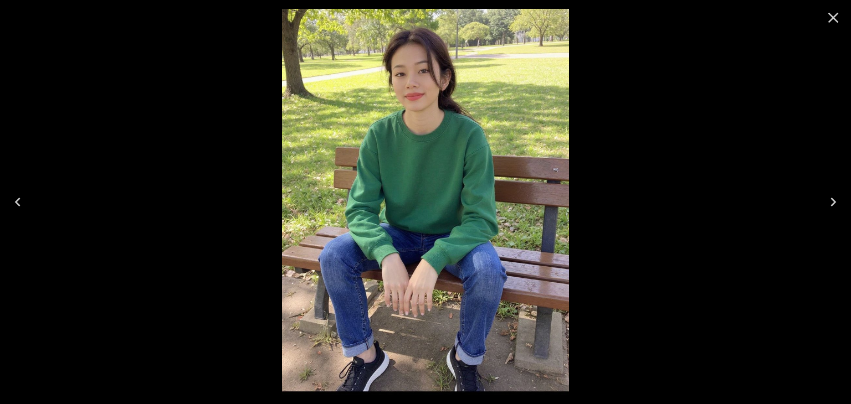
click at [829, 200] on icon "Next" at bounding box center [833, 202] width 18 height 18
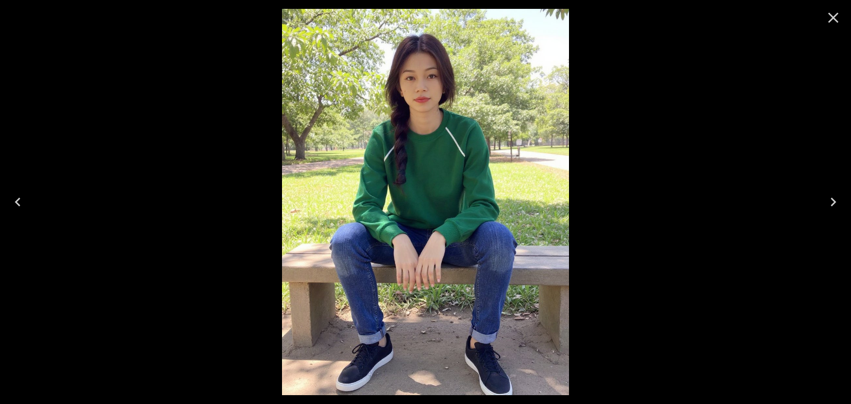
click at [21, 204] on icon "Previous" at bounding box center [18, 202] width 18 height 18
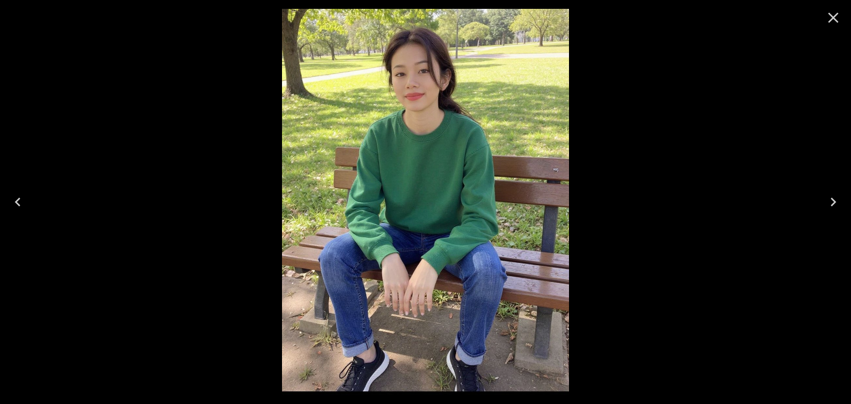
click at [850, 204] on button "Next" at bounding box center [832, 202] width 35 height 44
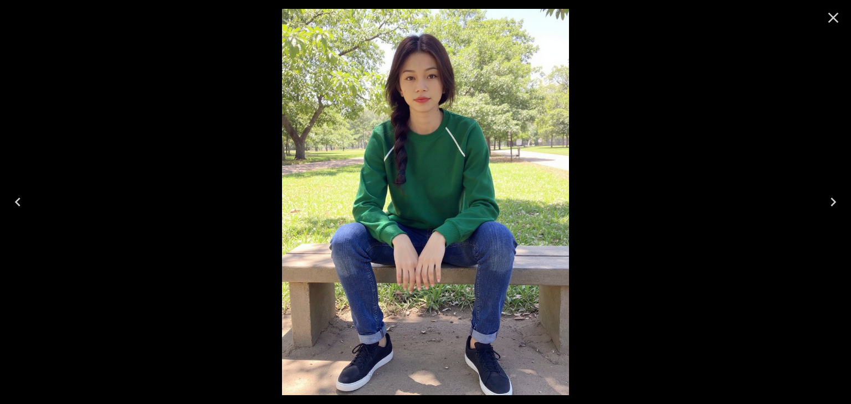
click at [846, 203] on button "Next" at bounding box center [832, 202] width 35 height 44
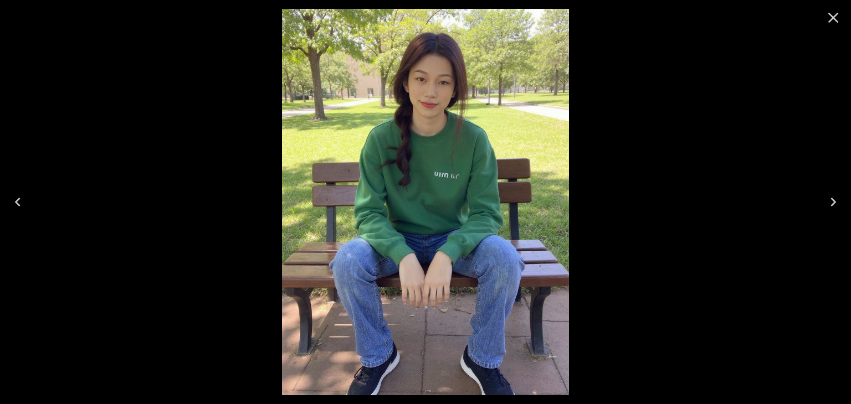
click at [841, 197] on icon "Next" at bounding box center [833, 202] width 18 height 18
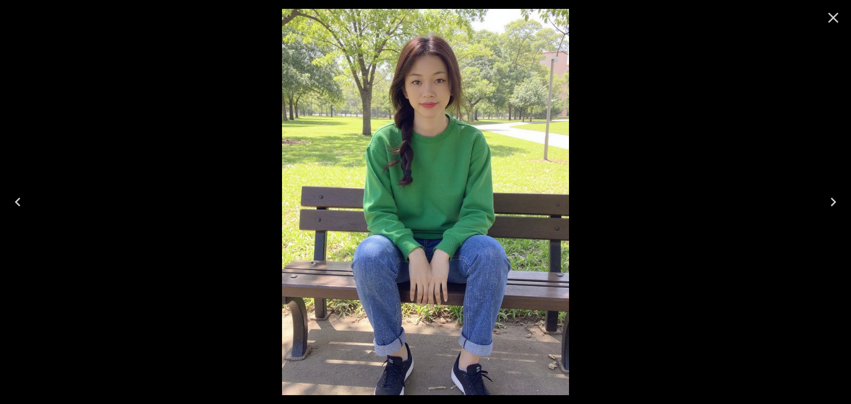
click at [18, 211] on button "Previous" at bounding box center [17, 202] width 35 height 44
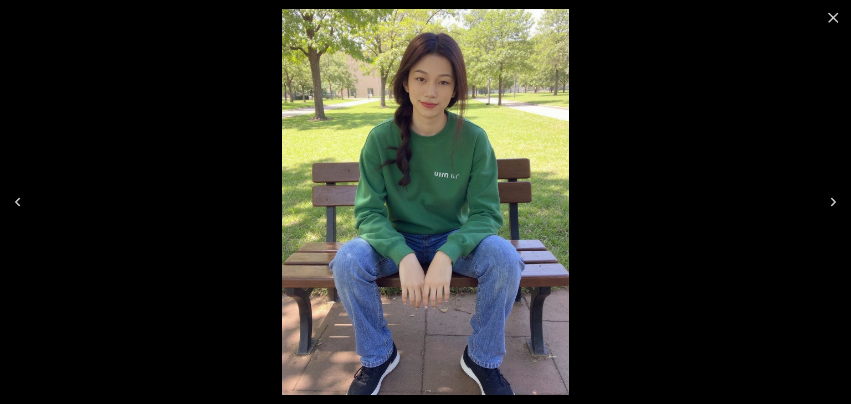
click at [18, 211] on button "Previous" at bounding box center [17, 202] width 35 height 44
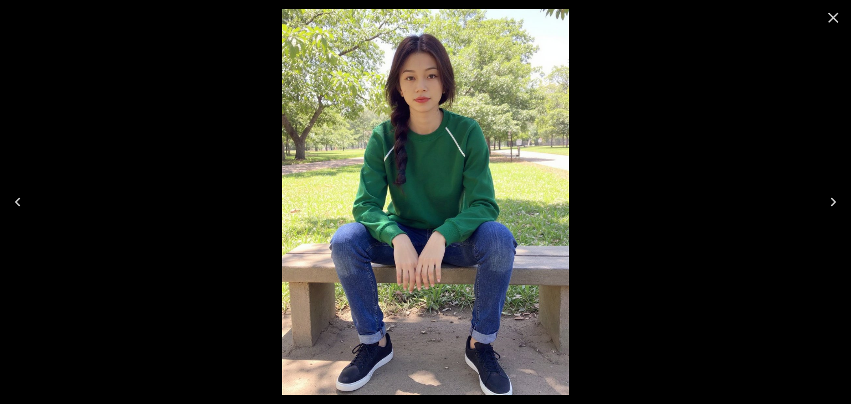
click at [18, 211] on button "Previous" at bounding box center [17, 202] width 35 height 44
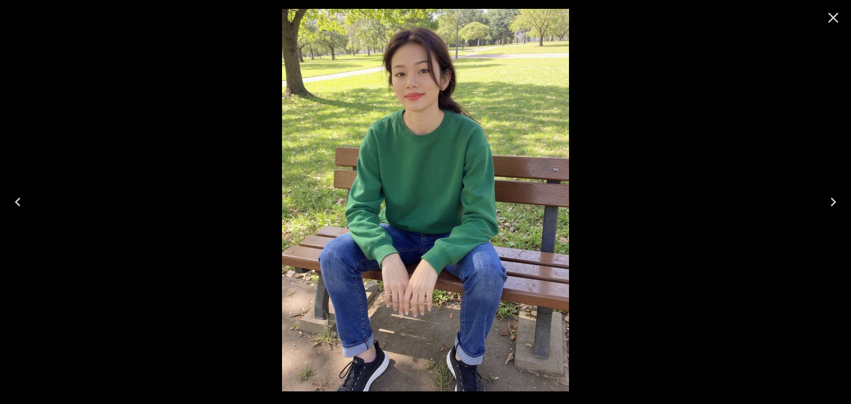
click at [18, 211] on button "Previous" at bounding box center [17, 202] width 35 height 44
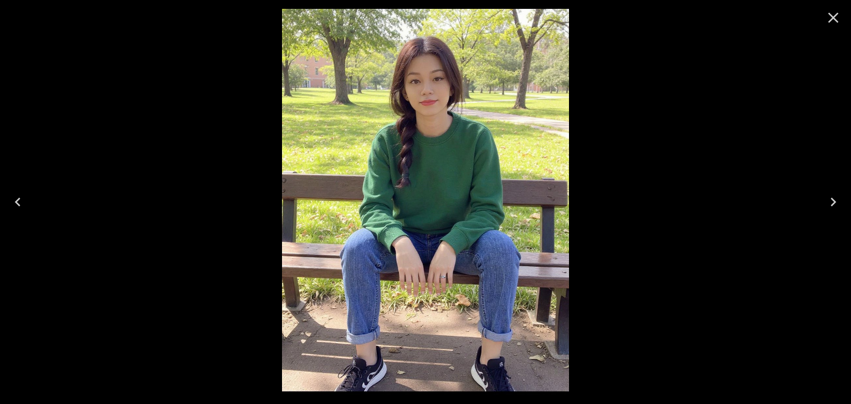
click at [839, 205] on icon "Next" at bounding box center [833, 202] width 18 height 18
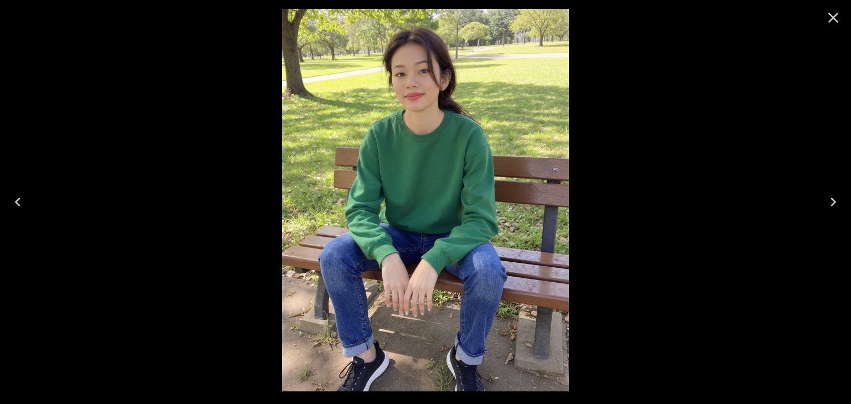
click at [0, 210] on button "Previous" at bounding box center [17, 202] width 35 height 44
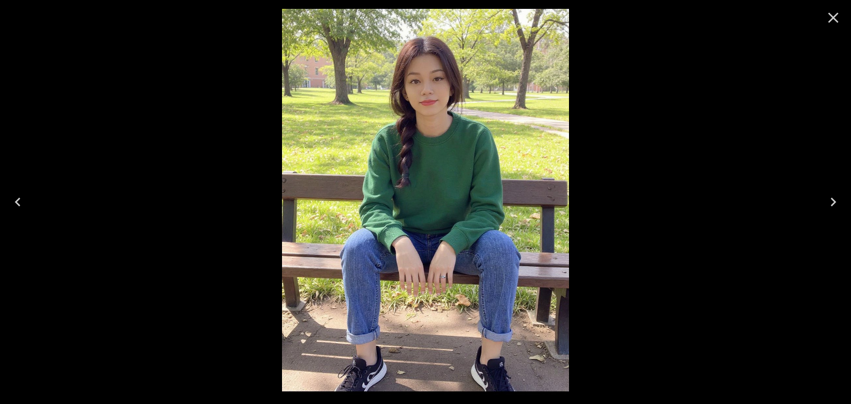
click at [25, 202] on icon "Previous" at bounding box center [18, 202] width 18 height 18
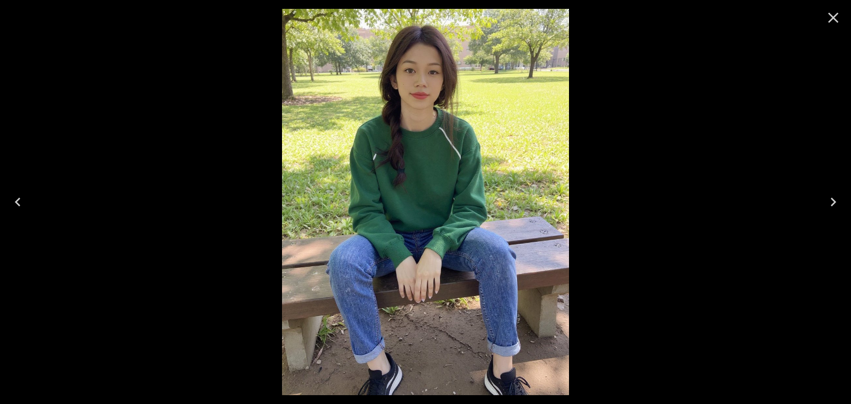
click at [22, 202] on icon "Previous" at bounding box center [18, 202] width 18 height 18
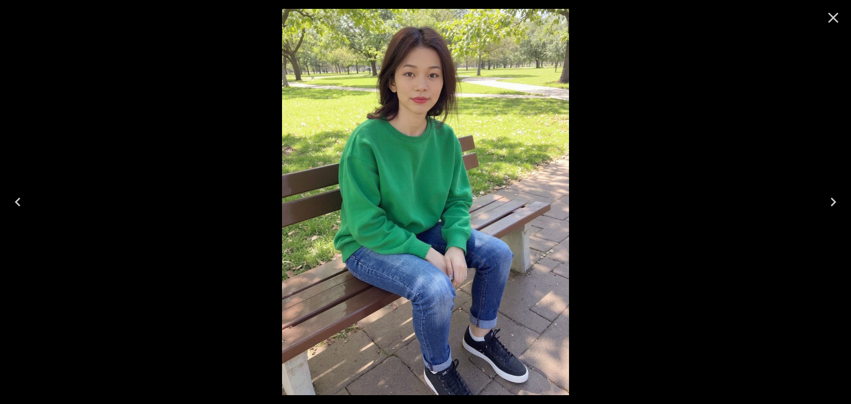
click at [22, 202] on icon "Previous" at bounding box center [18, 202] width 18 height 18
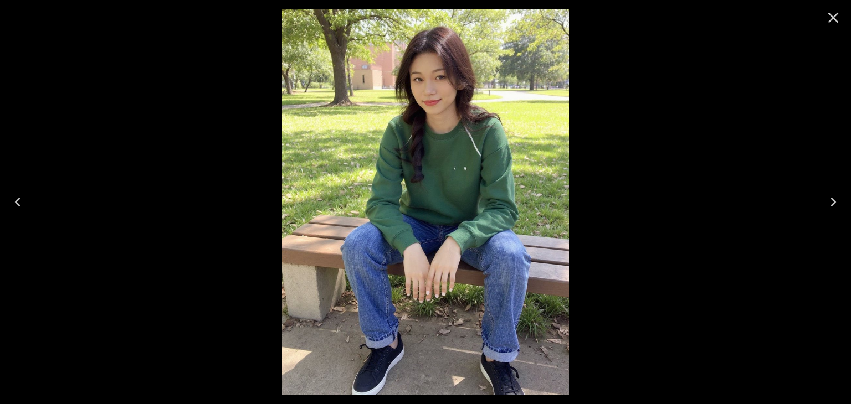
click at [22, 202] on icon "Previous" at bounding box center [18, 202] width 18 height 18
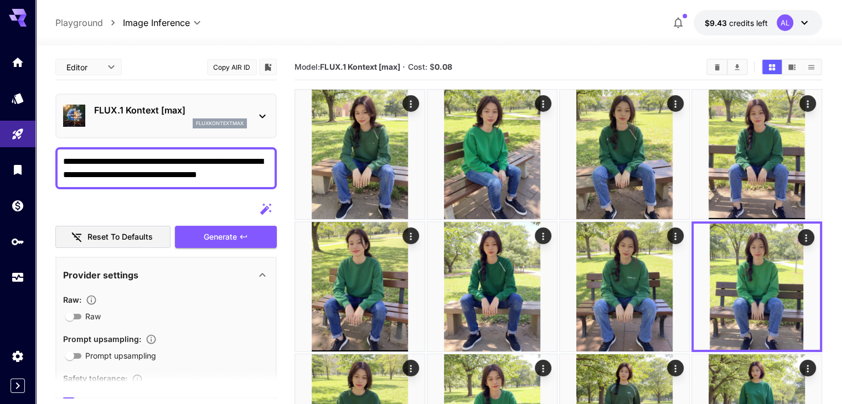
drag, startPoint x: 136, startPoint y: 163, endPoint x: 4, endPoint y: 156, distance: 131.5
paste textarea "**********"
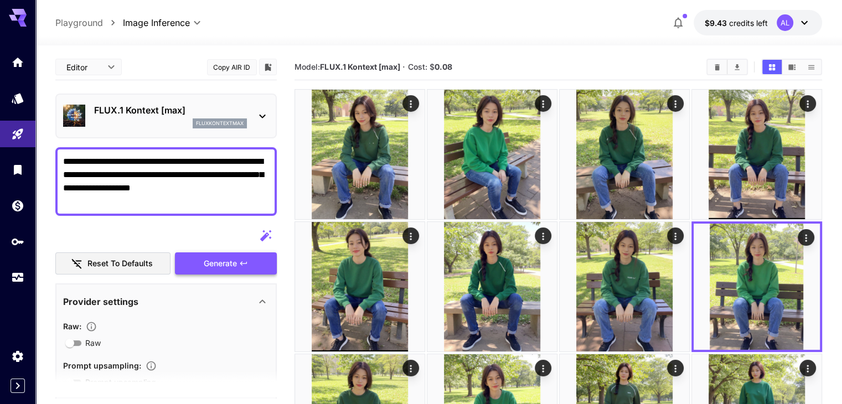
type textarea "**********"
click at [226, 263] on span "Generate" at bounding box center [220, 264] width 33 height 14
